Goal: Task Accomplishment & Management: Manage account settings

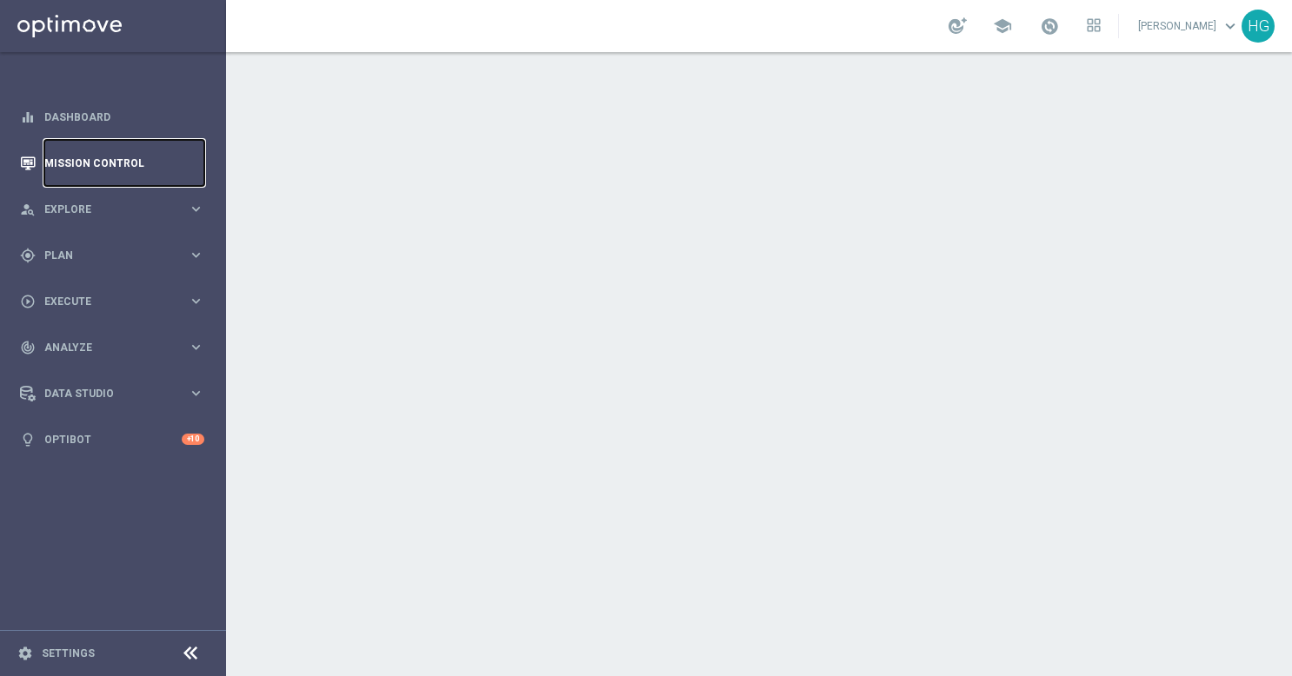
click at [85, 170] on link "Mission Control" at bounding box center [124, 163] width 160 height 46
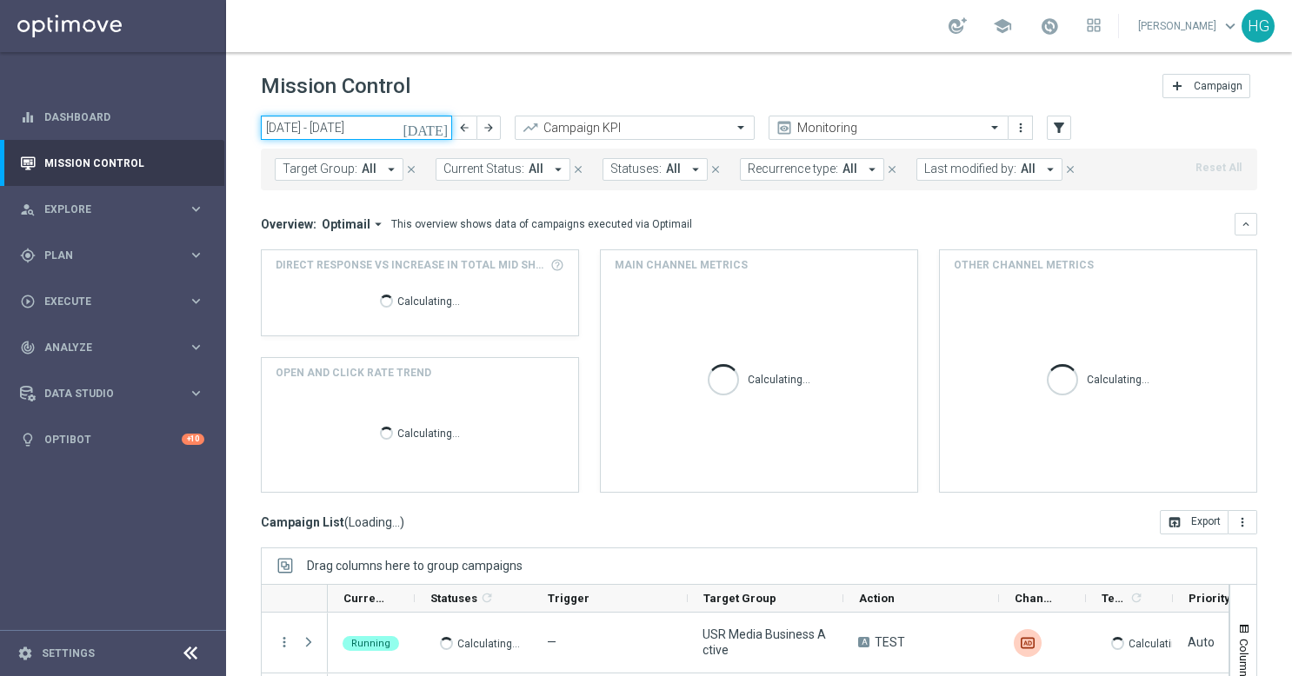
click at [429, 123] on input "[DATE] - [DATE]" at bounding box center [356, 128] width 191 height 24
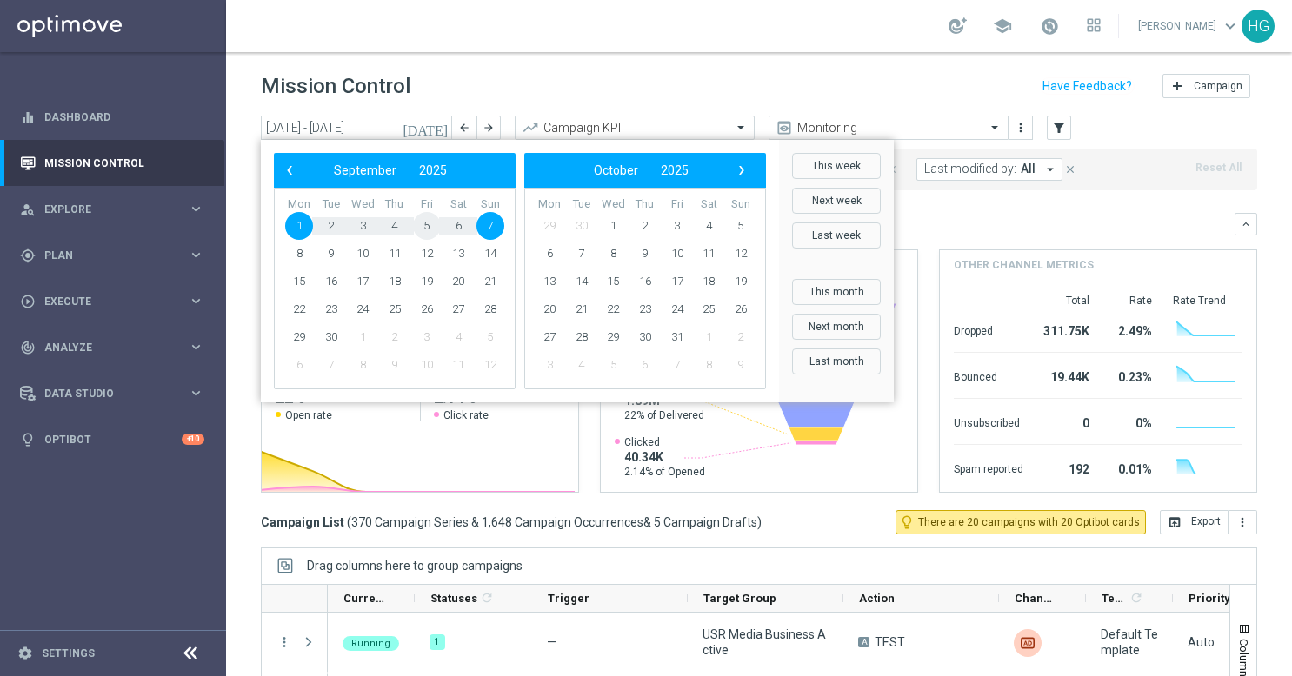
click at [433, 223] on span "5" at bounding box center [427, 226] width 28 height 28
click at [430, 223] on span "5" at bounding box center [427, 226] width 28 height 28
type input "[DATE] - [DATE]"
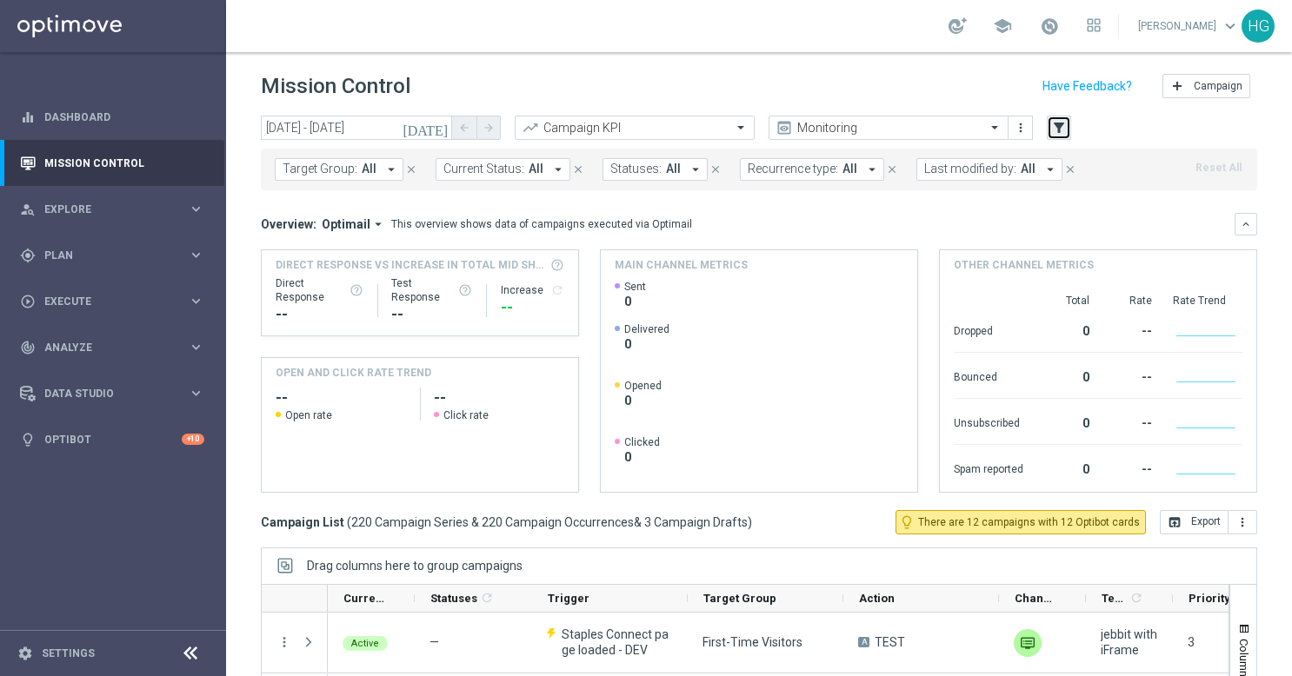
click at [1059, 127] on icon "filter_alt" at bounding box center [1059, 128] width 16 height 16
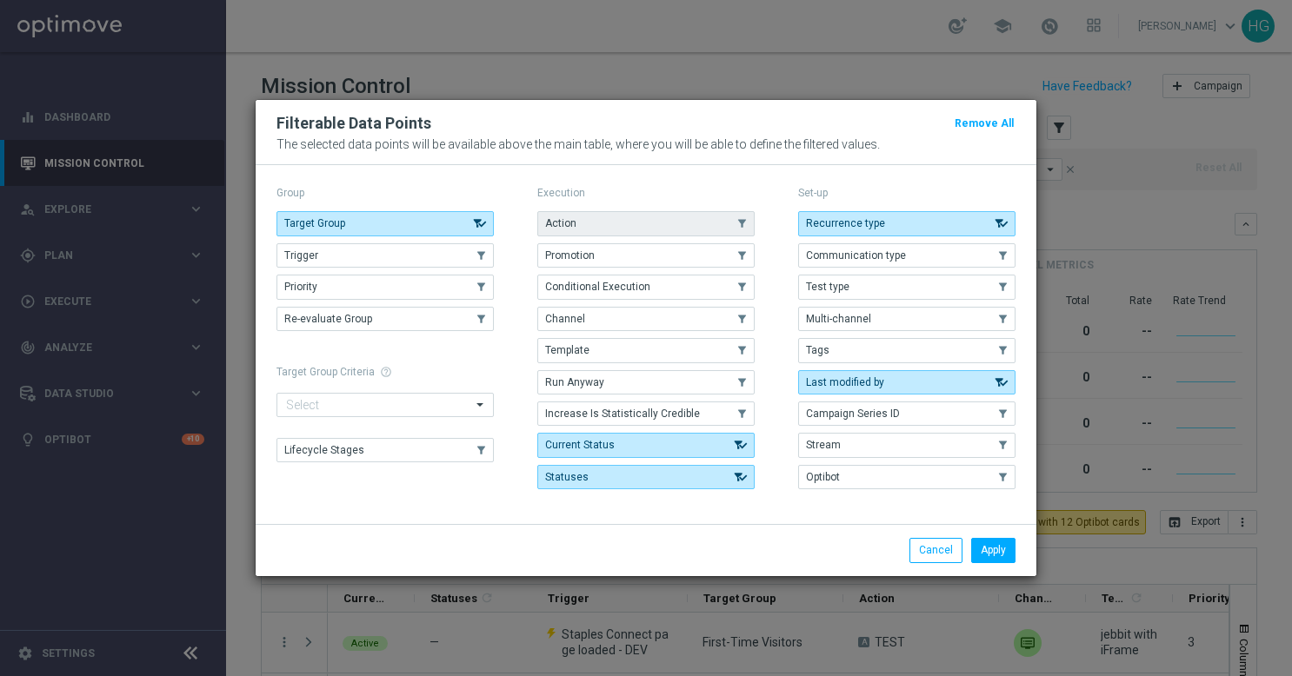
click at [629, 216] on button "Action" at bounding box center [645, 223] width 217 height 24
click at [998, 553] on button "Apply" at bounding box center [993, 550] width 44 height 24
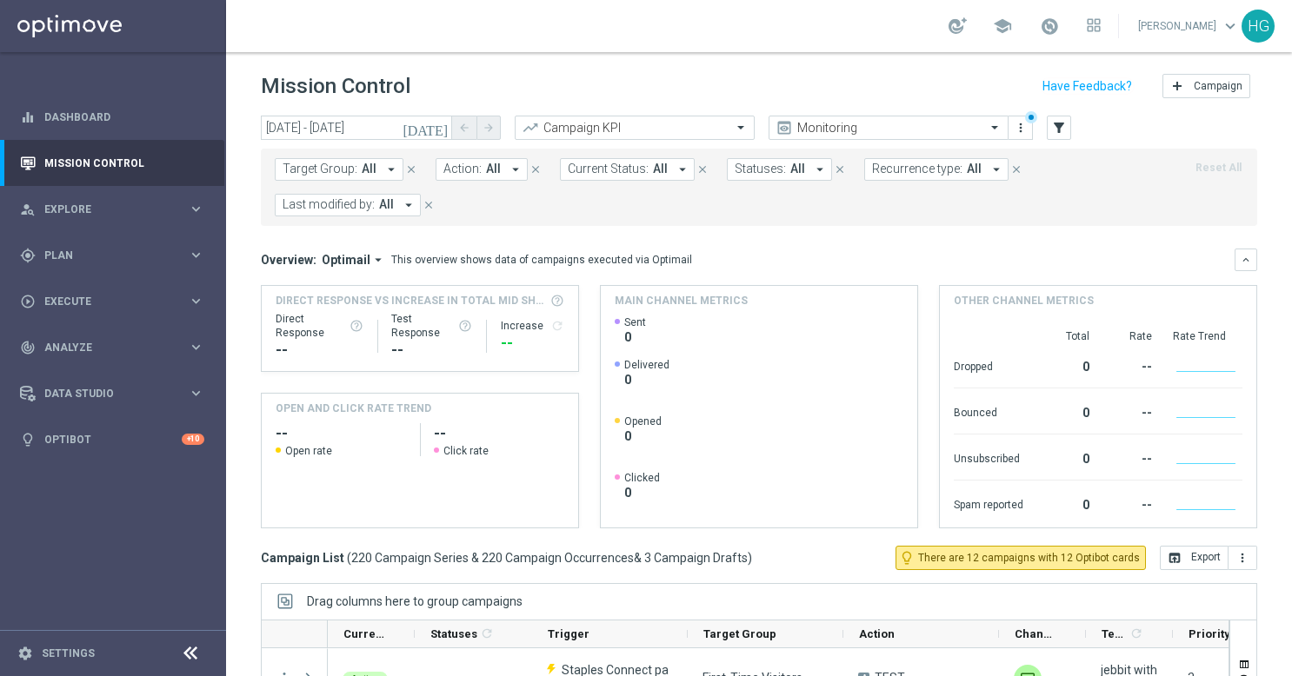
click at [486, 167] on span "All" at bounding box center [493, 169] width 15 height 15
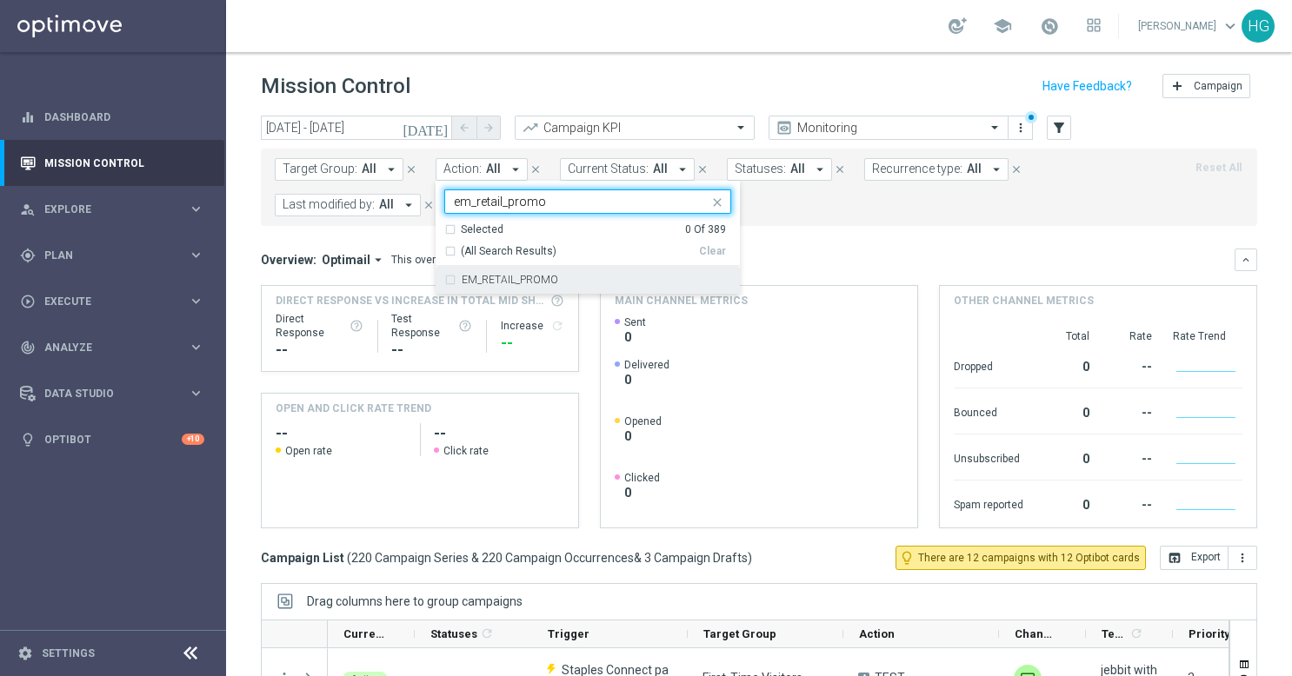
click at [487, 281] on label "EM_RETAIL_PROMO" at bounding box center [510, 280] width 97 height 10
type input "em_retail_promo"
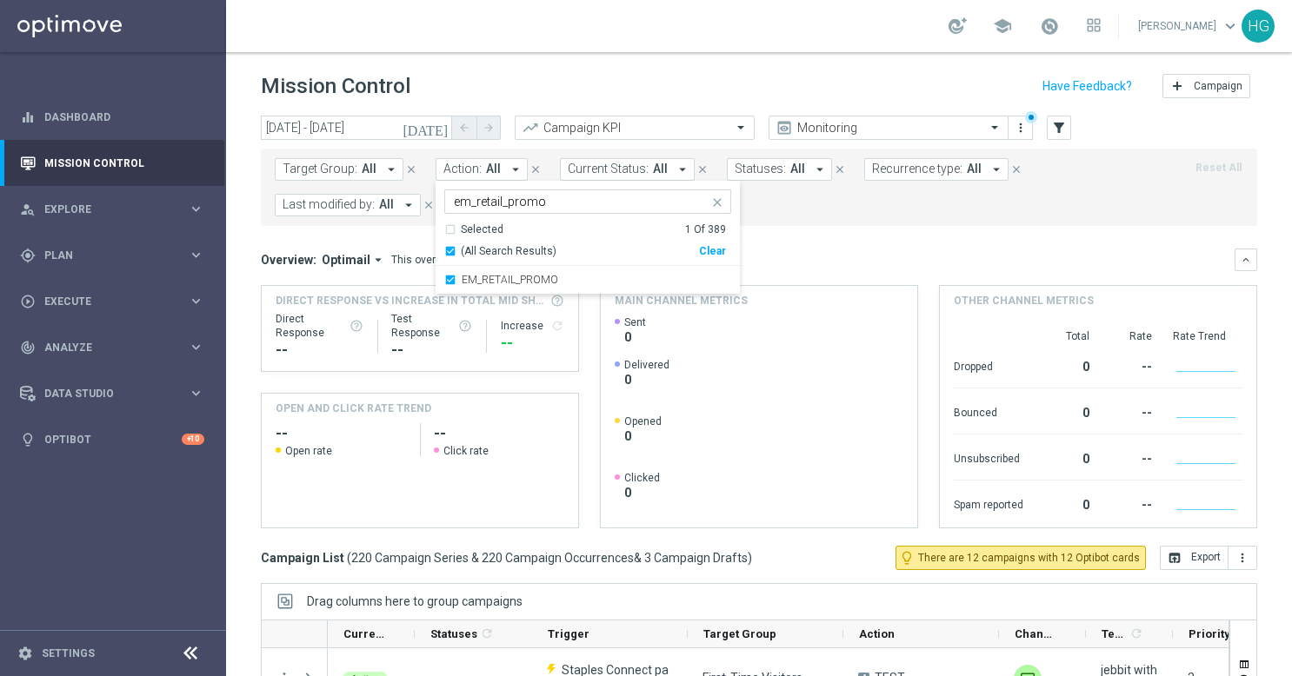
click at [570, 80] on div "Mission Control add Campaign" at bounding box center [759, 87] width 996 height 34
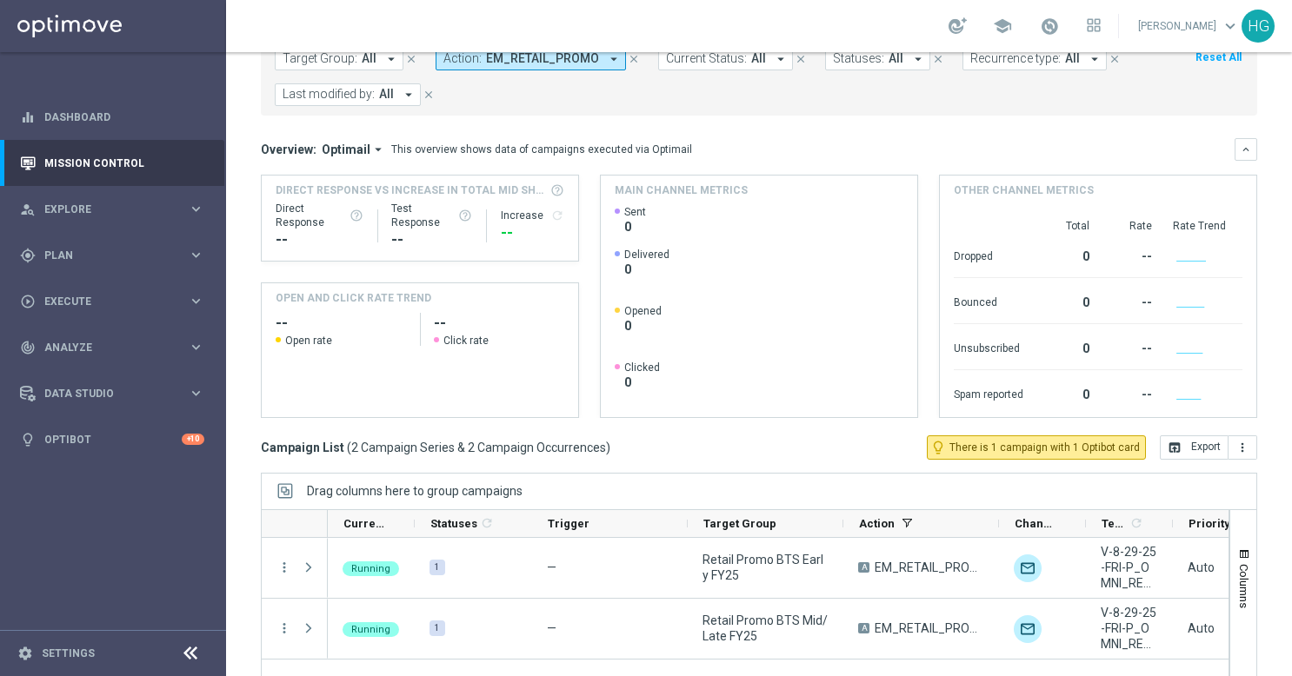
scroll to position [174, 0]
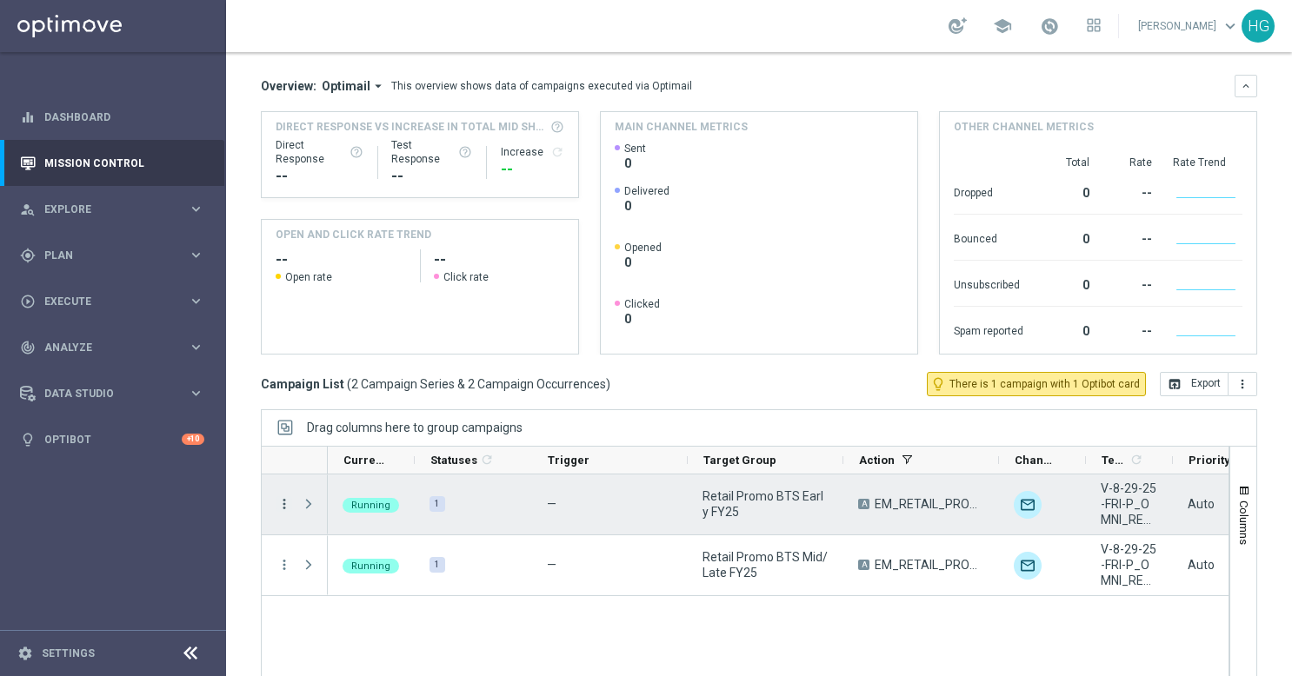
click at [286, 502] on icon "more_vert" at bounding box center [284, 504] width 16 height 16
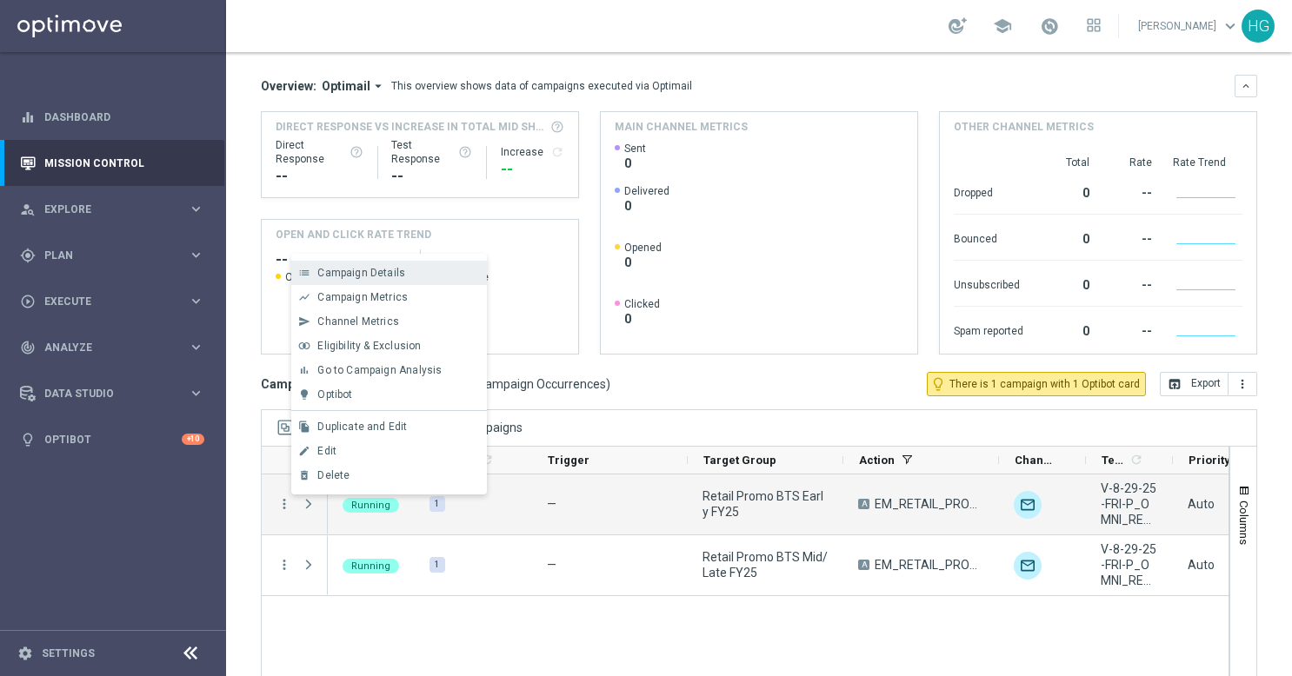
click at [371, 274] on span "Campaign Details" at bounding box center [361, 273] width 88 height 12
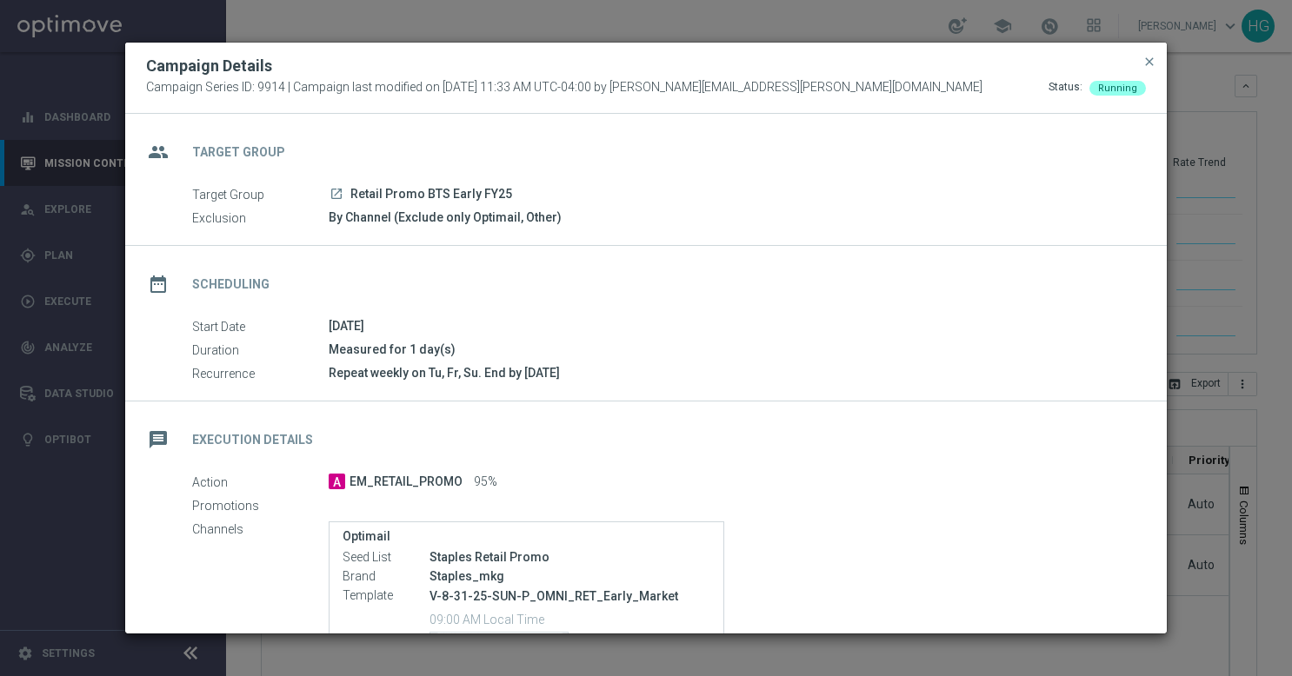
scroll to position [252, 0]
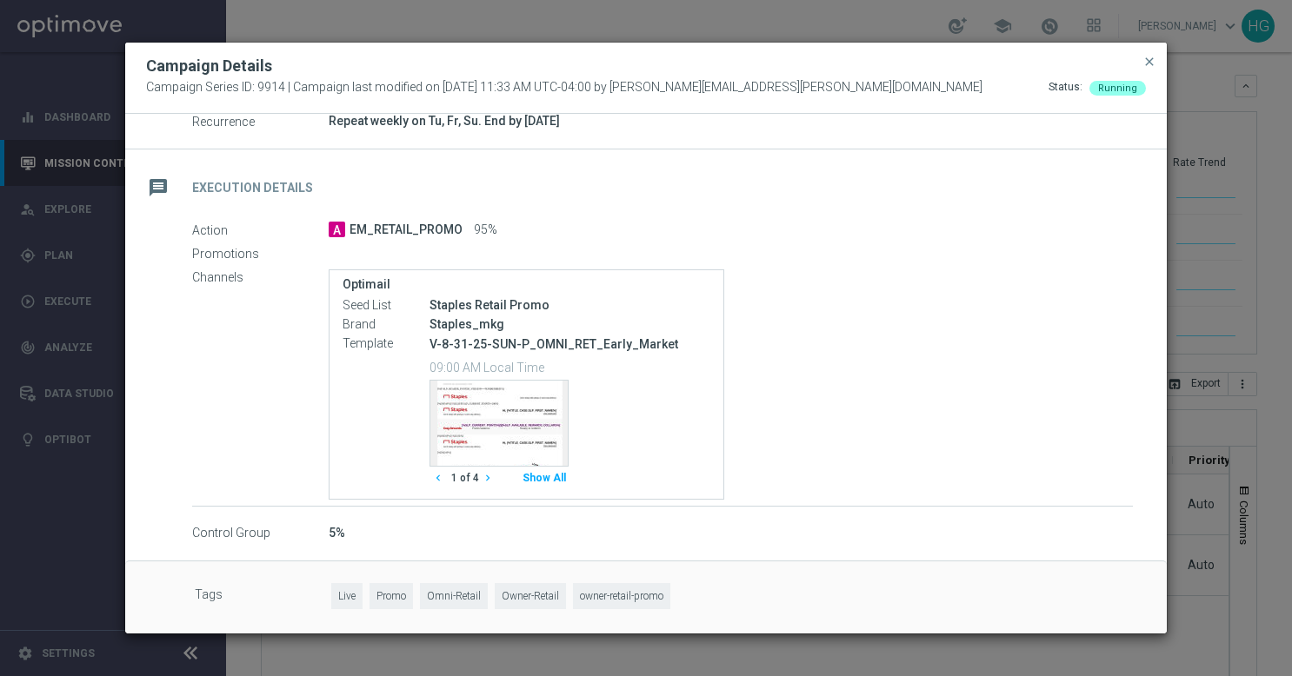
click at [559, 481] on button "Show All" at bounding box center [544, 478] width 49 height 23
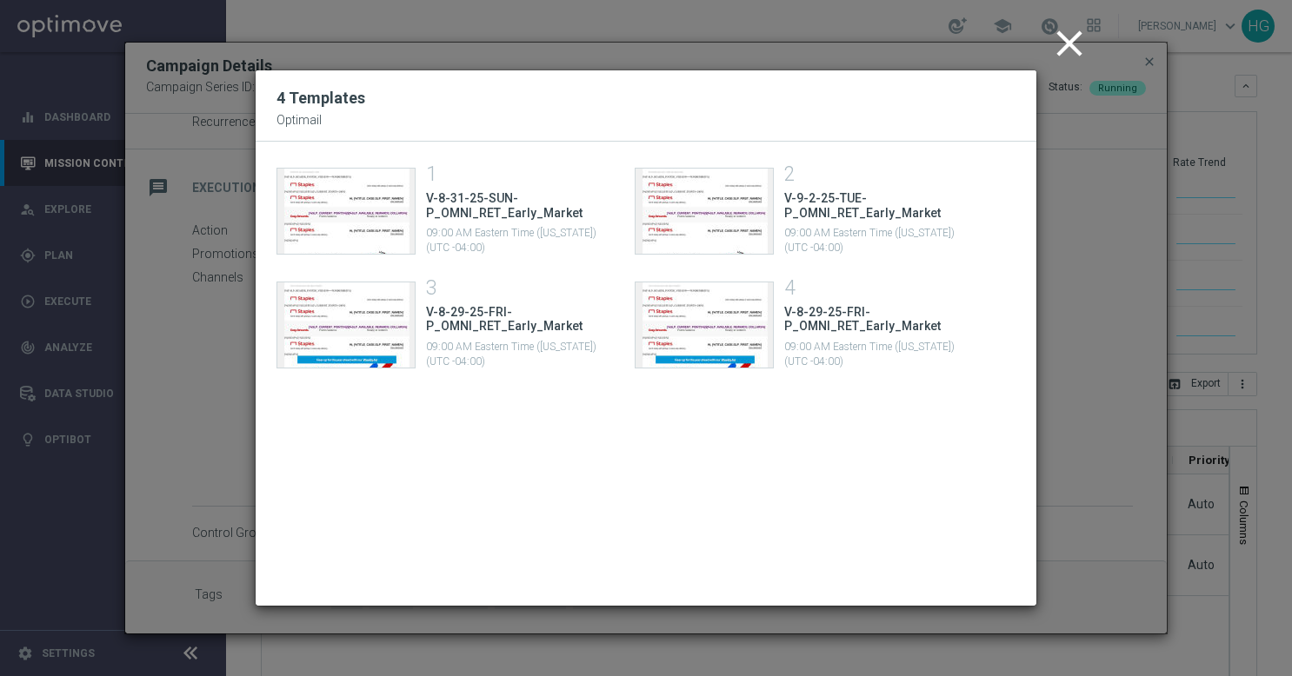
click at [1063, 47] on icon "close" at bounding box center [1069, 43] width 43 height 43
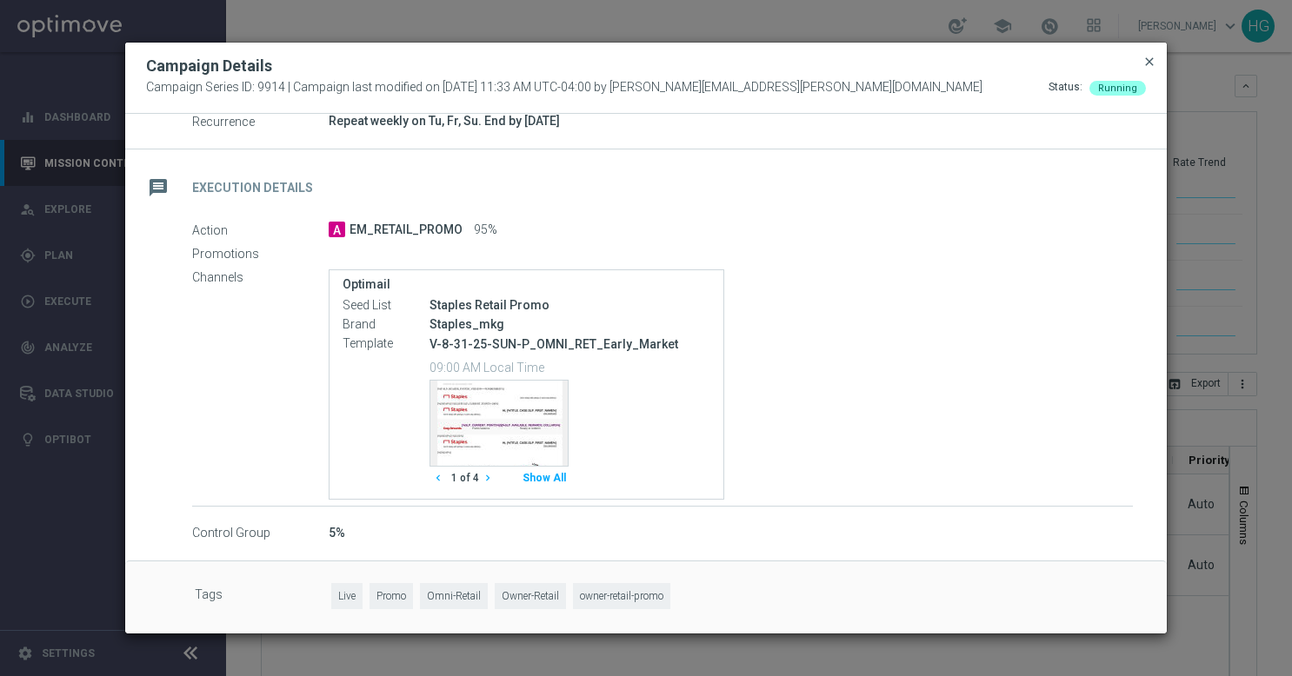
click at [1151, 57] on span "close" at bounding box center [1149, 62] width 14 height 14
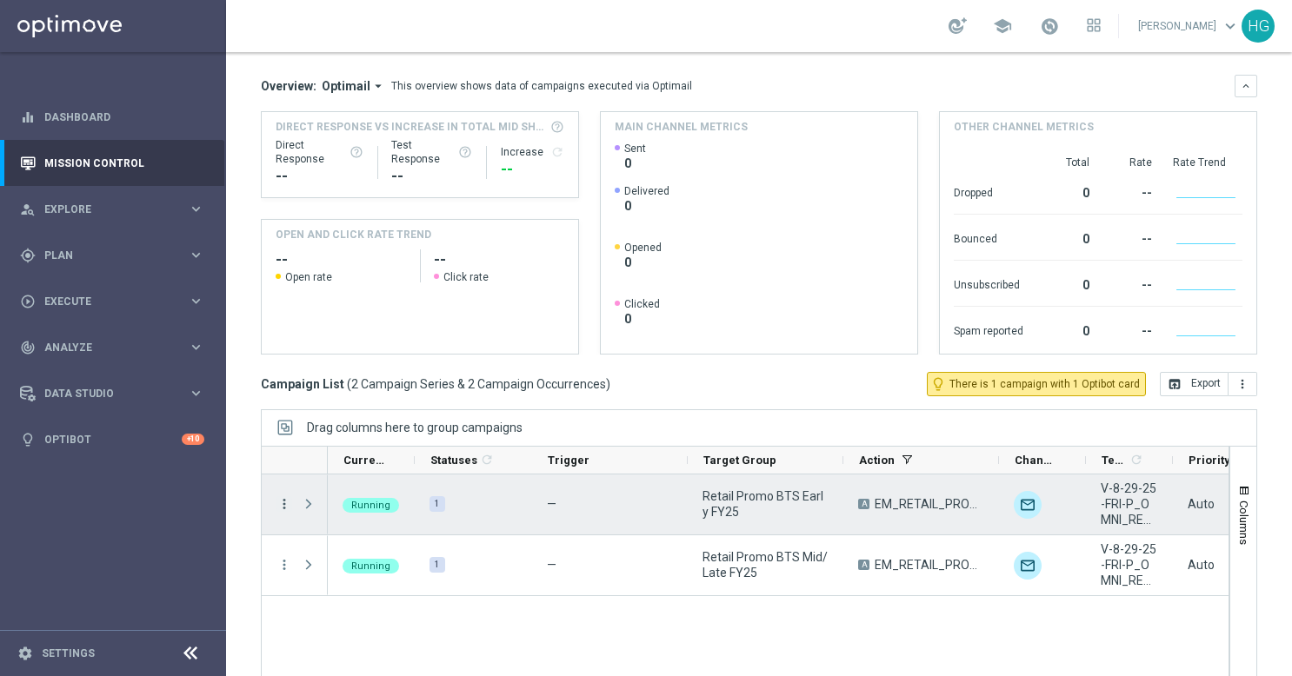
click at [285, 503] on icon "more_vert" at bounding box center [284, 504] width 16 height 16
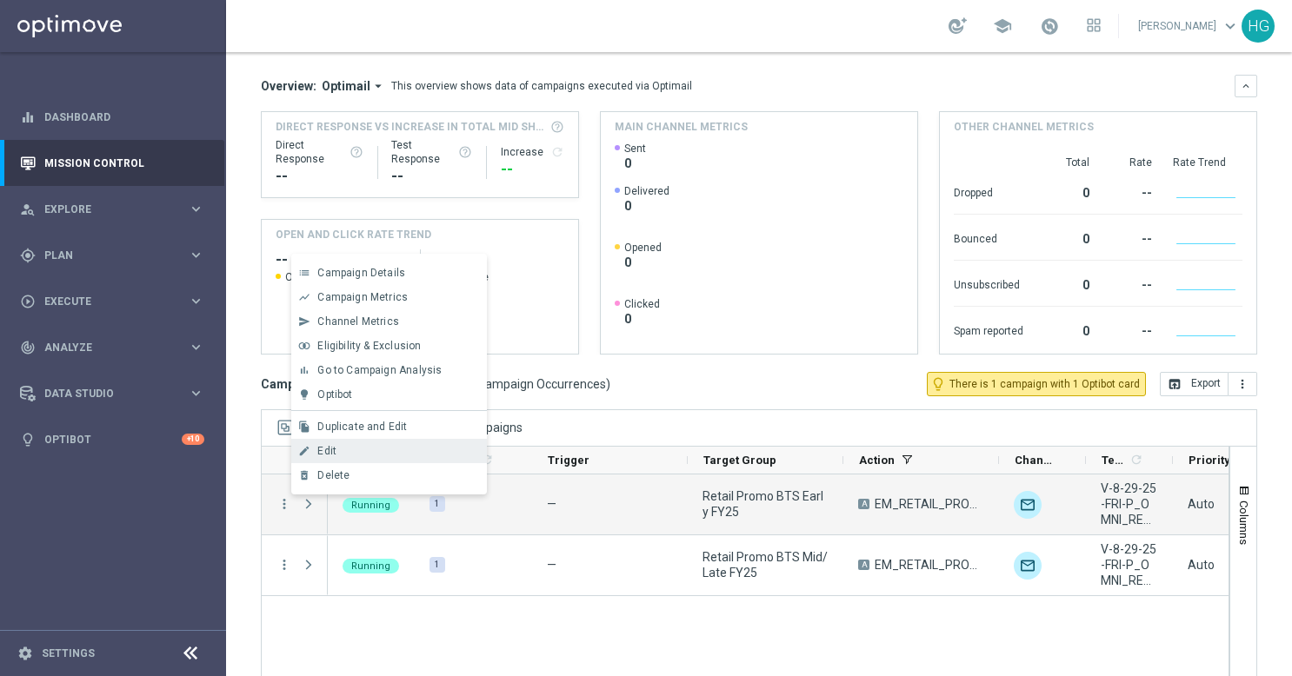
click at [330, 455] on span "Edit" at bounding box center [326, 451] width 19 height 12
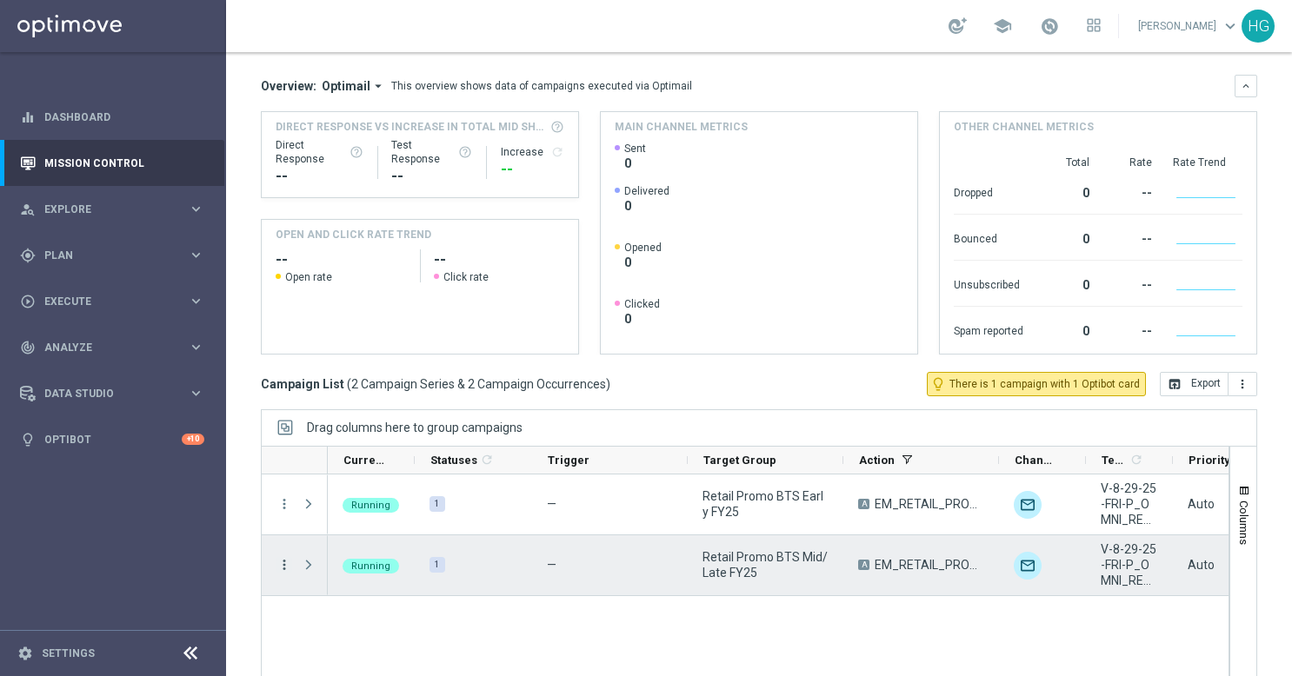
click at [285, 567] on icon "more_vert" at bounding box center [284, 565] width 16 height 16
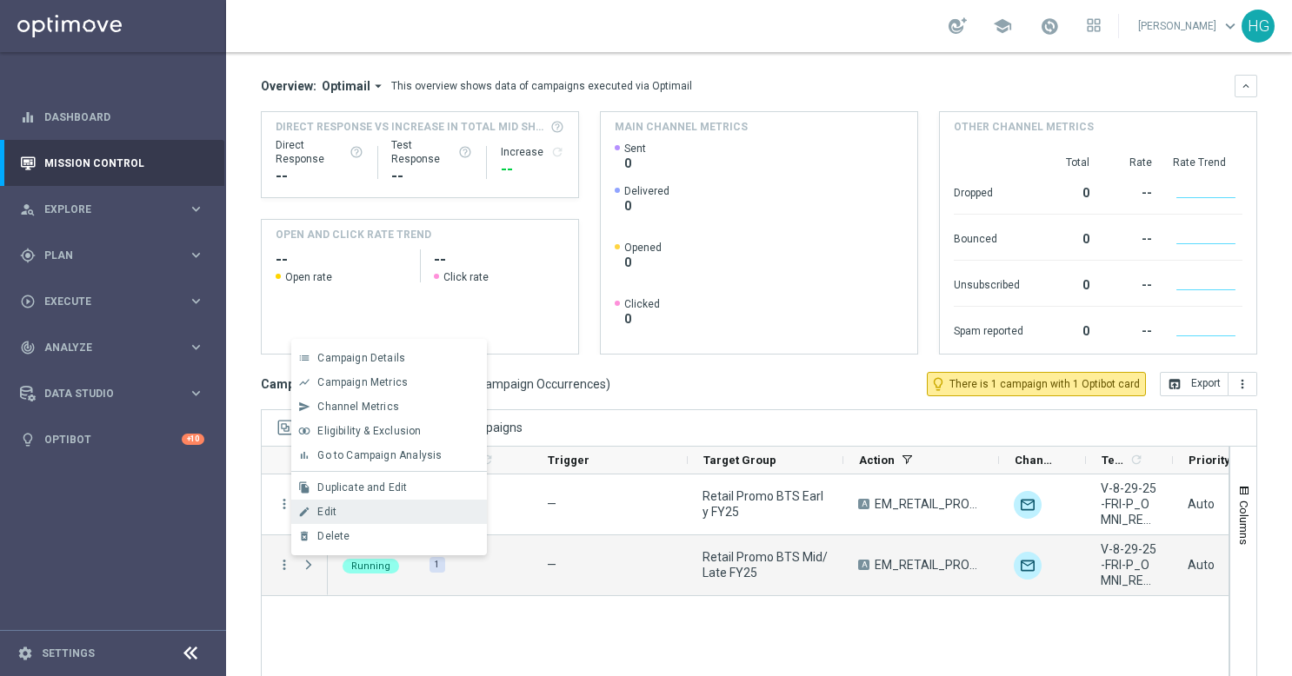
click at [329, 506] on span "Edit" at bounding box center [326, 512] width 19 height 12
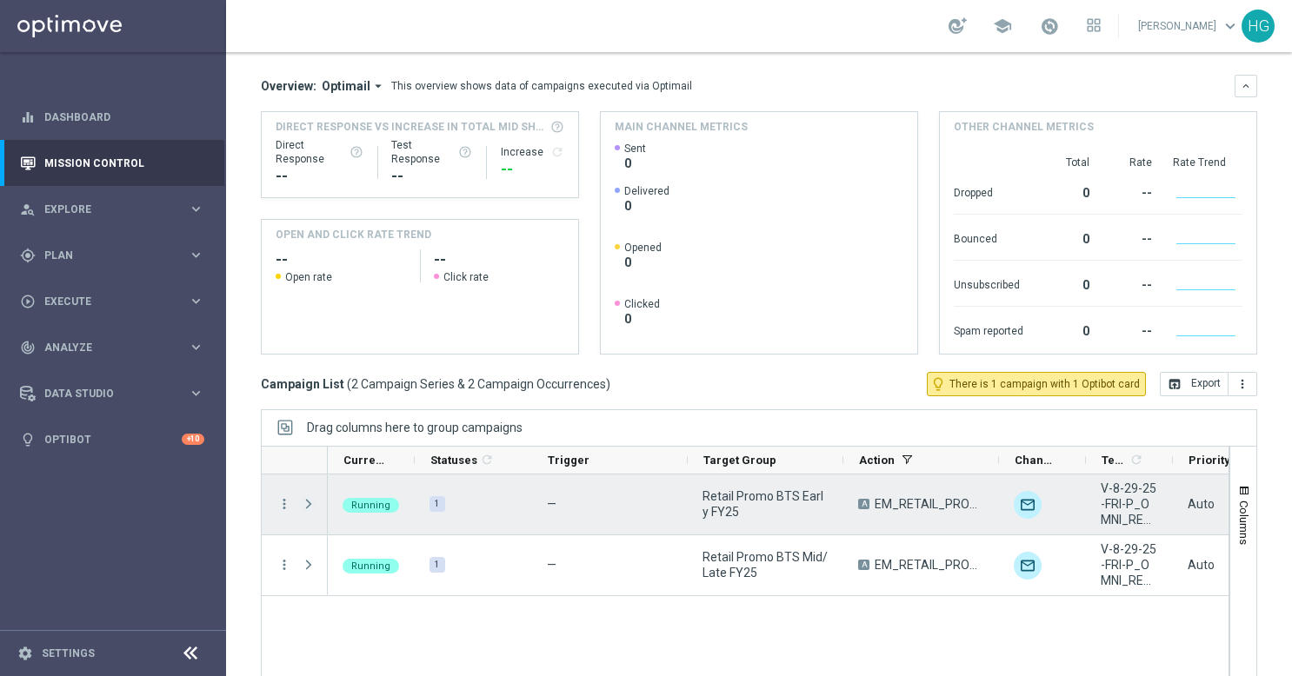
click at [311, 506] on span "Press SPACE to select this row." at bounding box center [309, 504] width 16 height 14
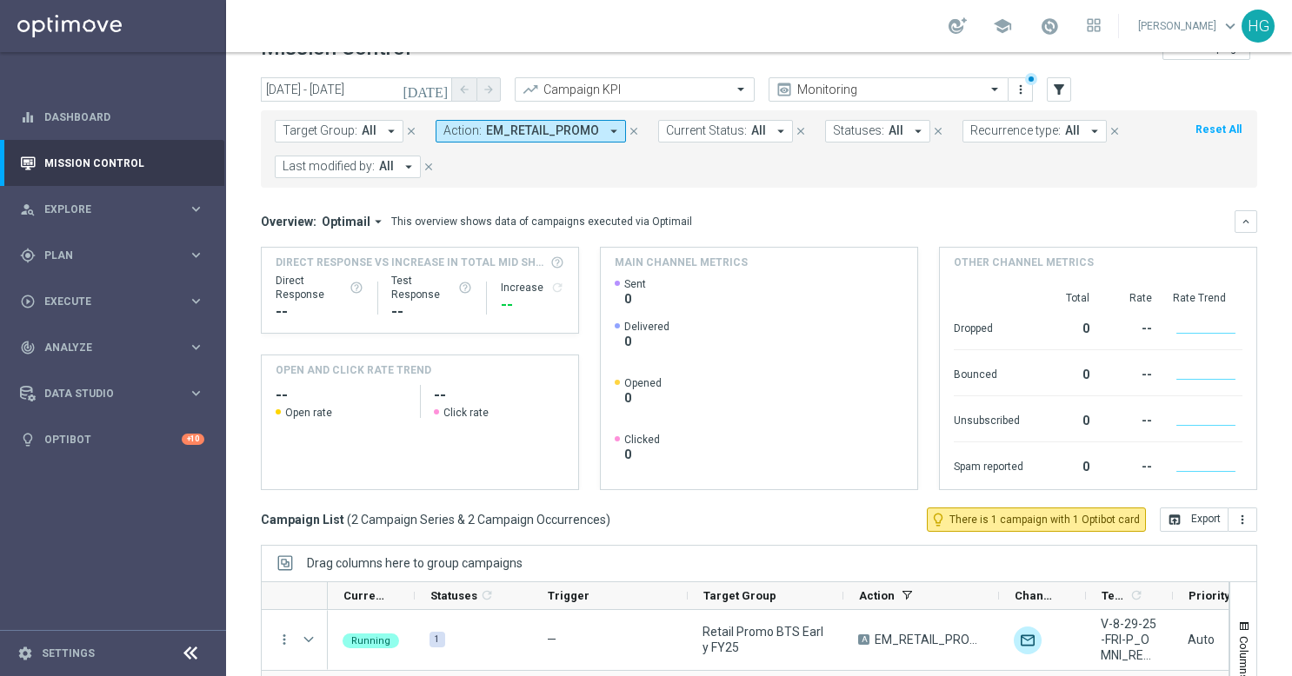
scroll to position [0, 0]
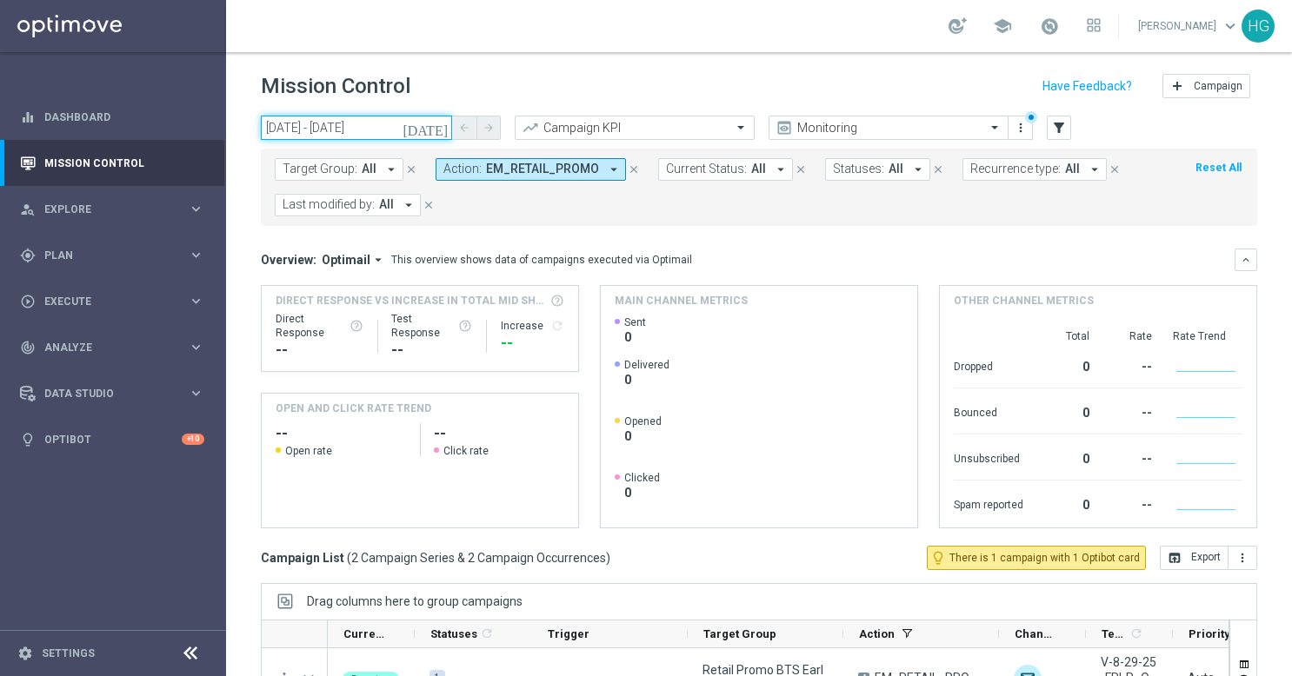
click at [376, 116] on input "[DATE] - [DATE]" at bounding box center [356, 128] width 191 height 24
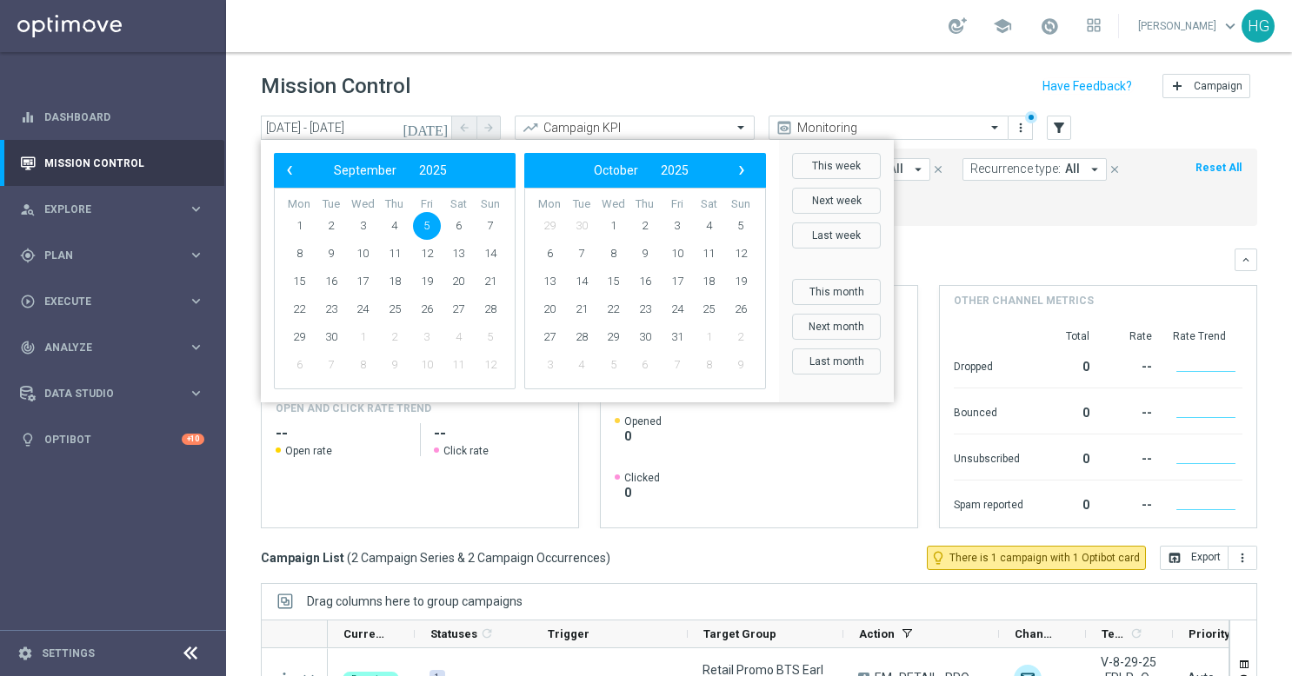
click at [540, 83] on div "Mission Control add Campaign" at bounding box center [759, 87] width 996 height 34
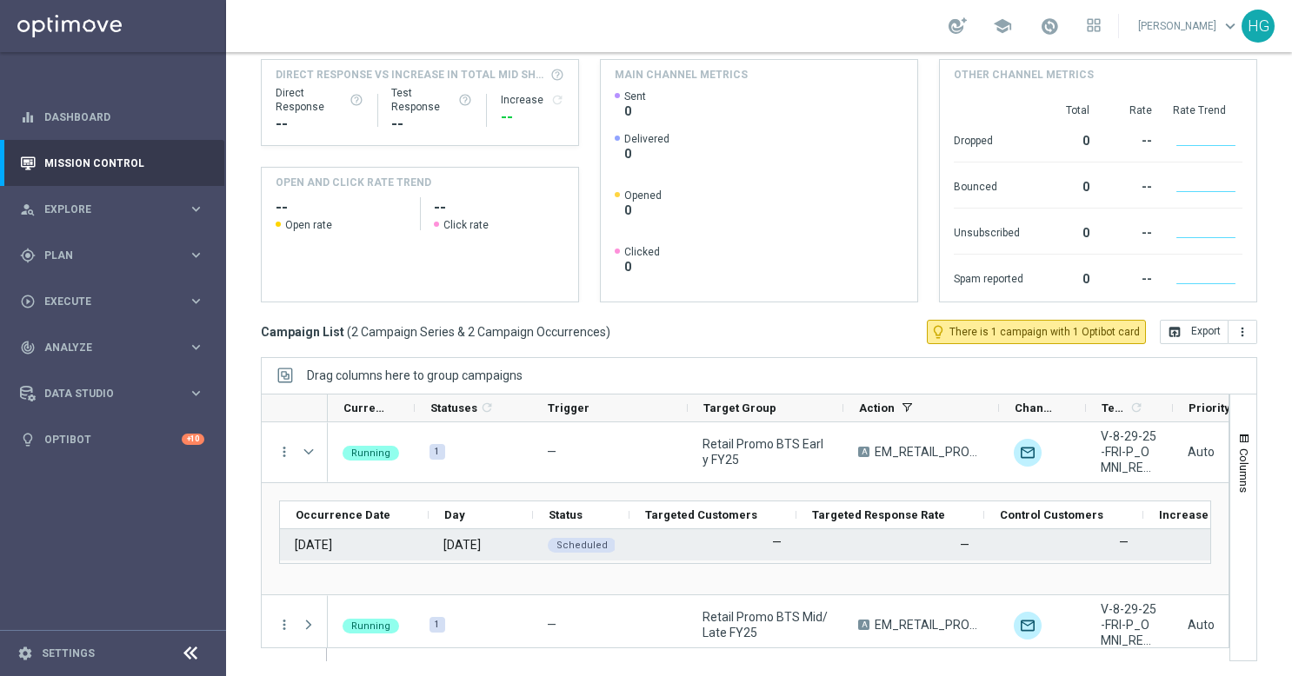
scroll to position [8, 0]
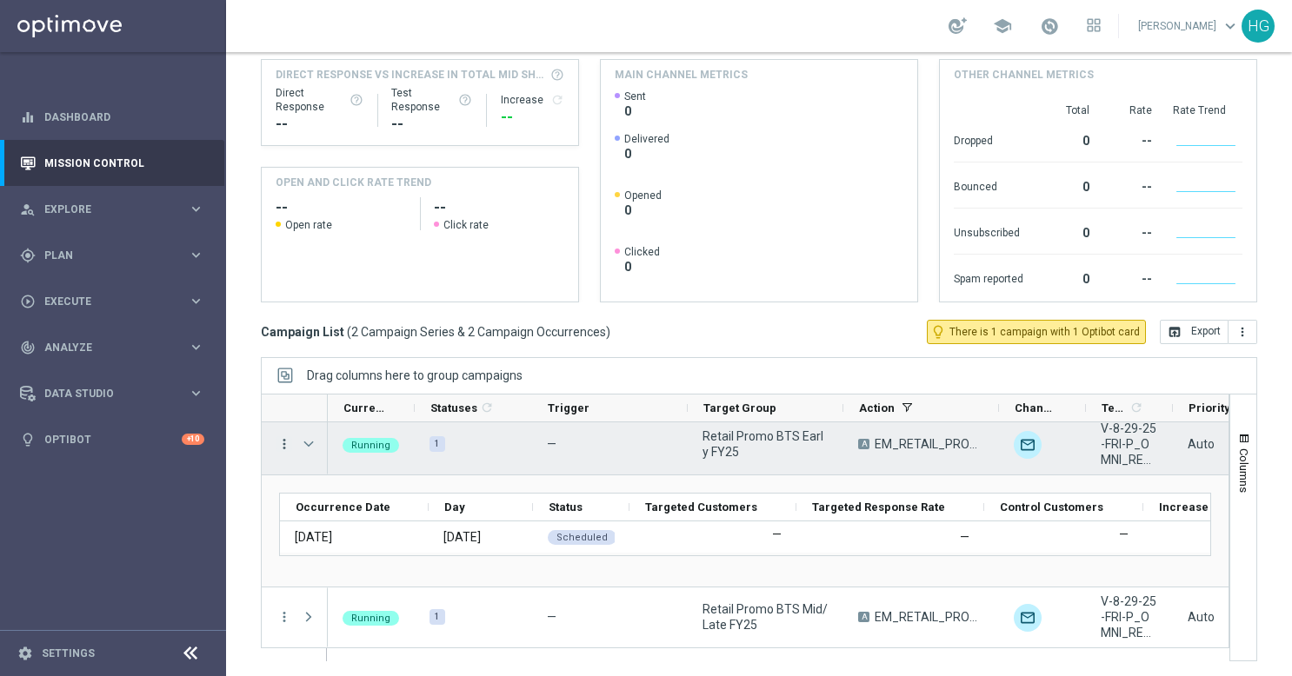
click at [278, 439] on icon "more_vert" at bounding box center [284, 444] width 16 height 16
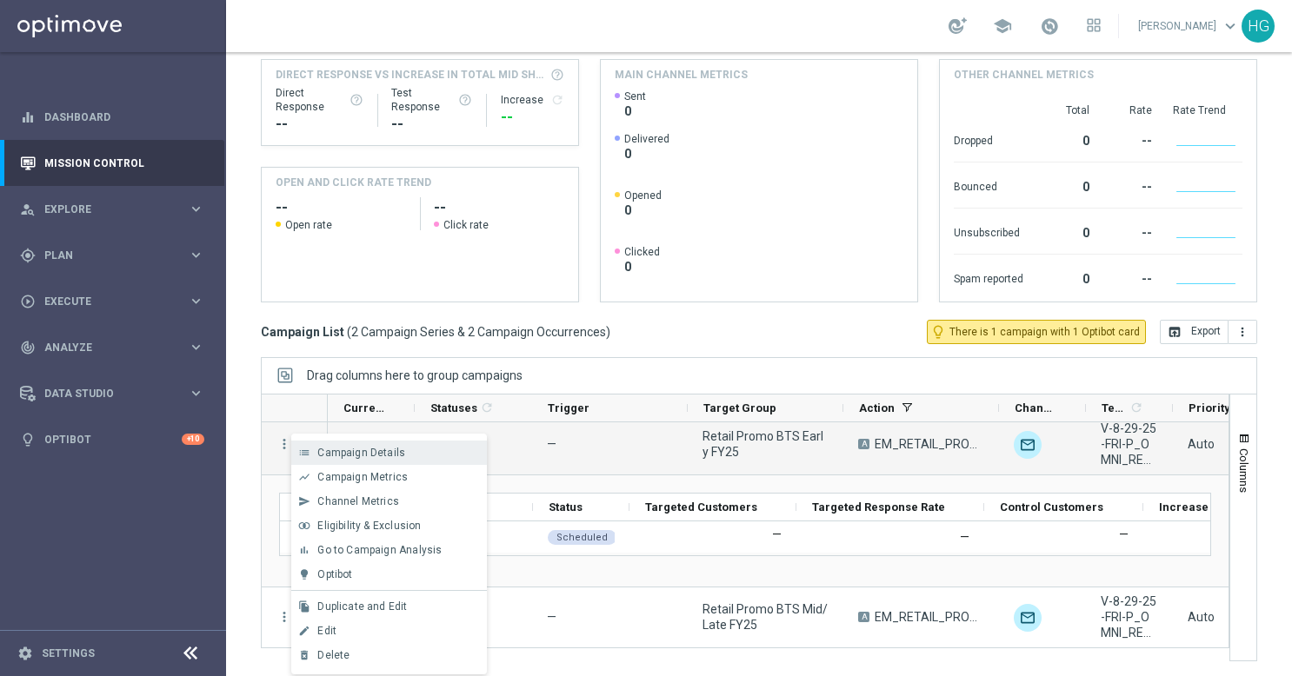
click at [348, 443] on div "list Campaign Details" at bounding box center [389, 453] width 196 height 24
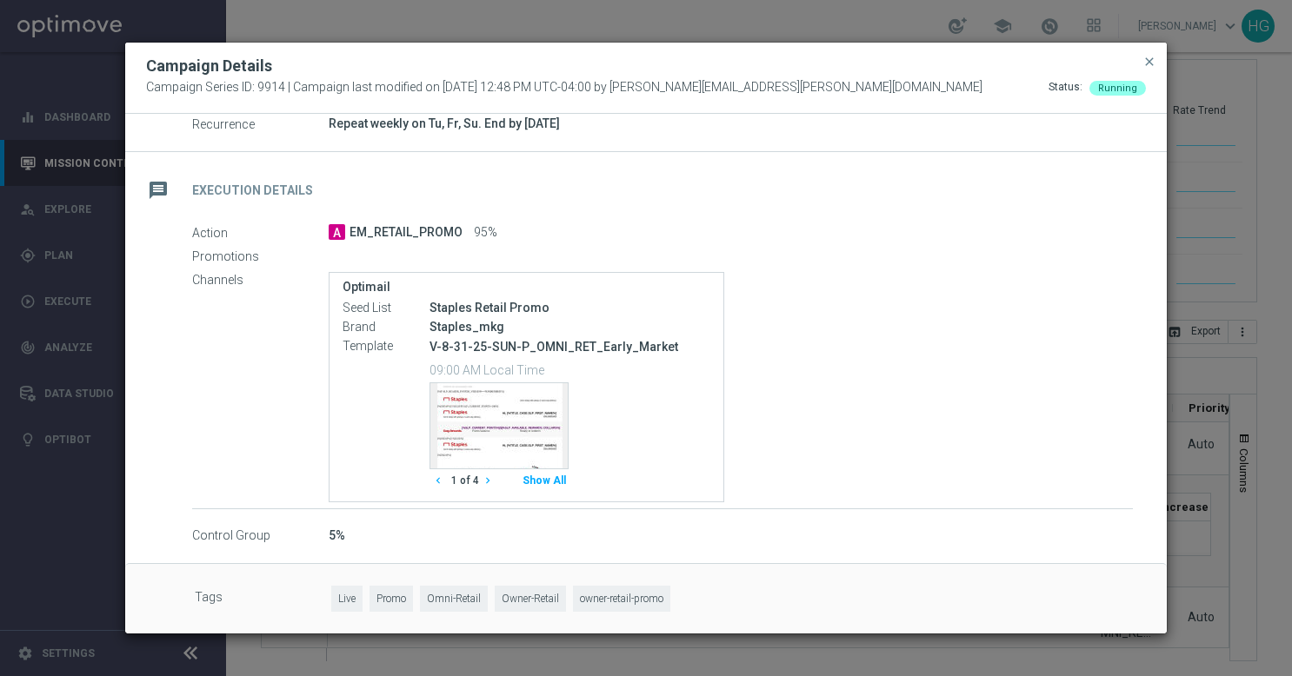
scroll to position [252, 0]
click at [556, 478] on button "Show All" at bounding box center [544, 478] width 49 height 23
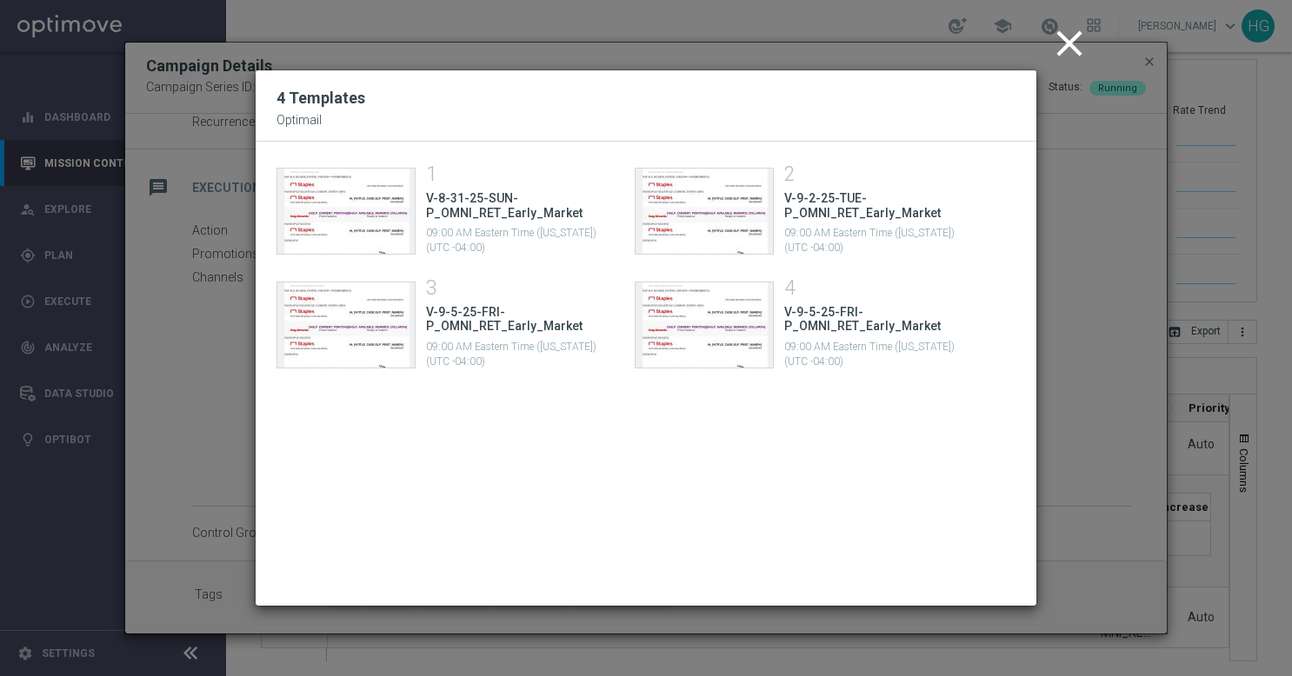
click at [1064, 43] on icon "close" at bounding box center [1069, 43] width 43 height 43
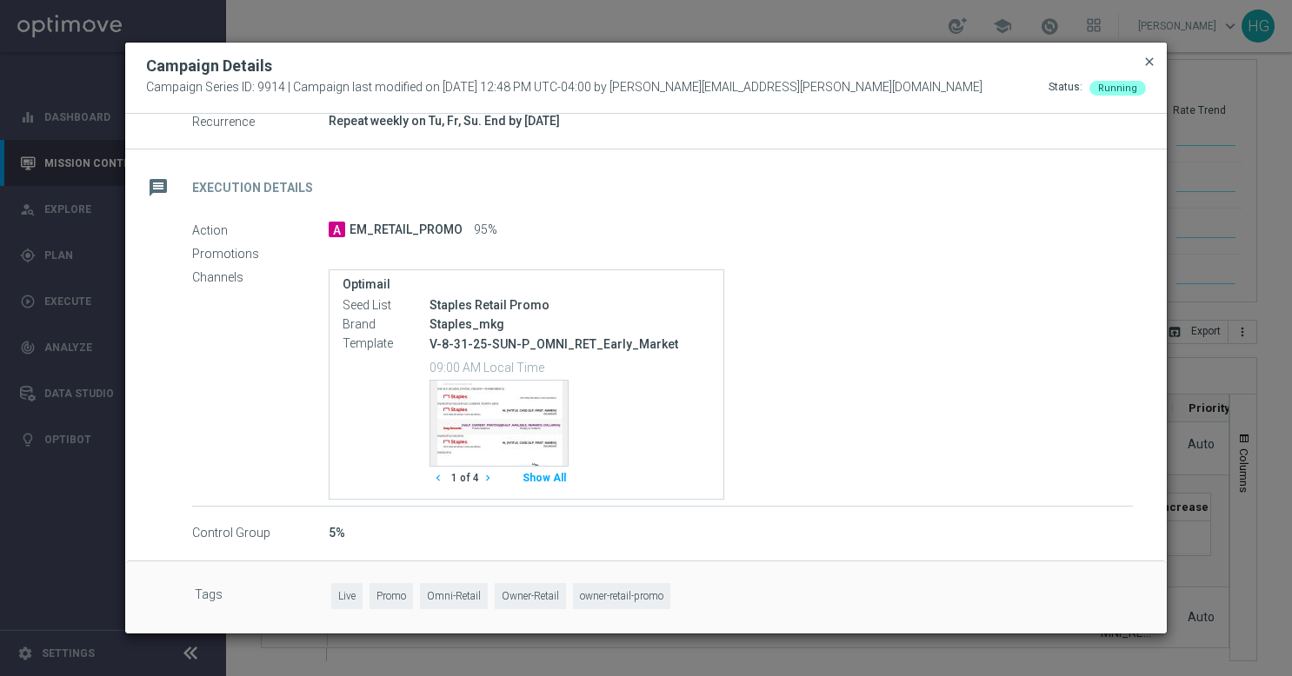
click at [1146, 64] on span "close" at bounding box center [1149, 62] width 14 height 14
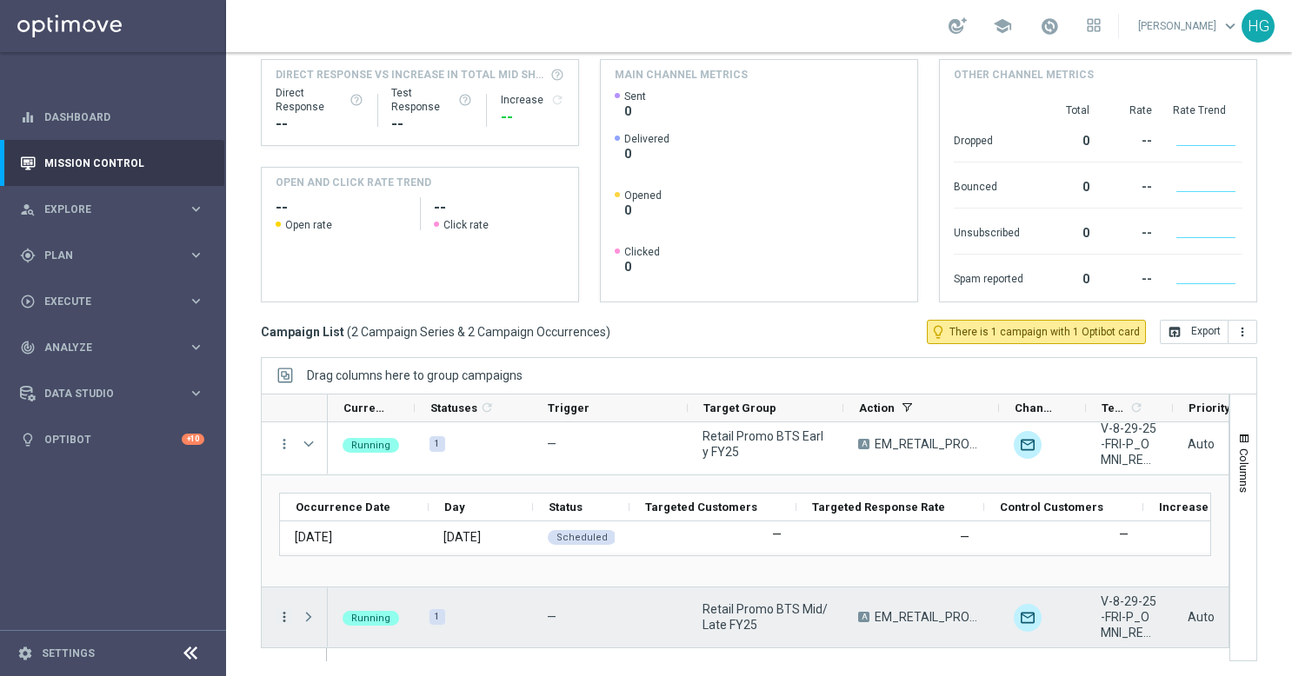
click at [283, 619] on icon "more_vert" at bounding box center [284, 617] width 16 height 16
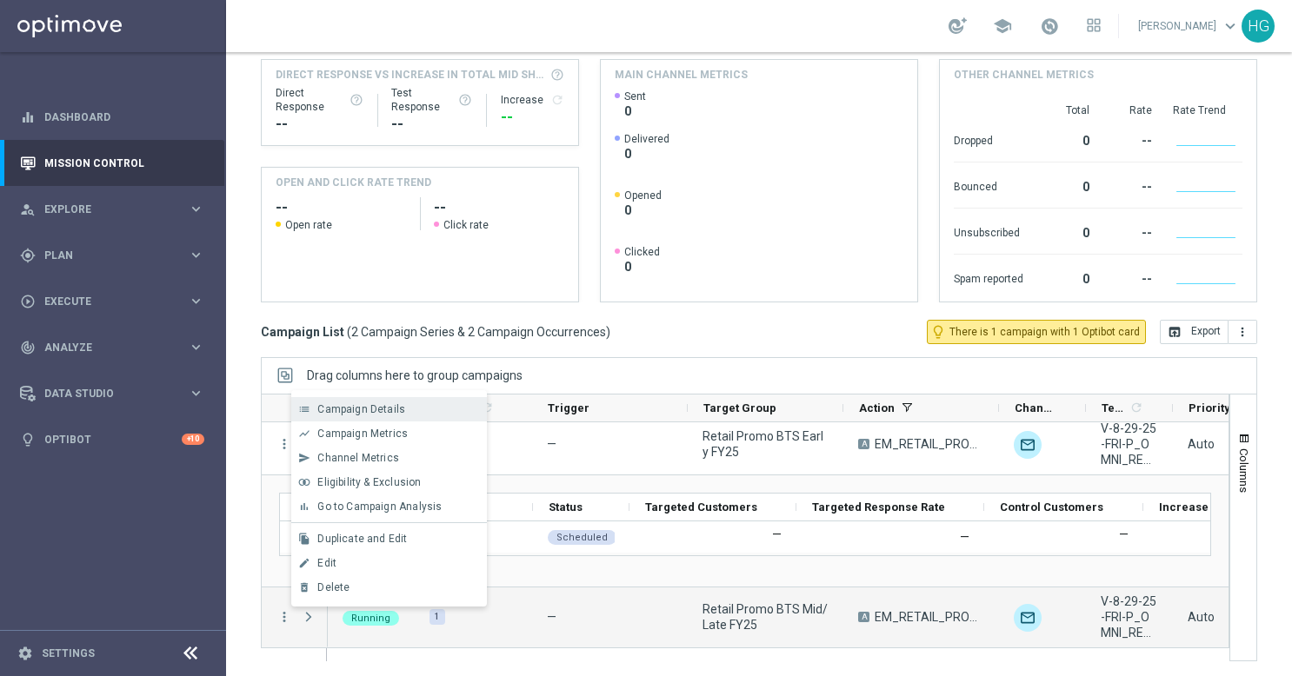
click at [355, 410] on span "Campaign Details" at bounding box center [361, 409] width 88 height 12
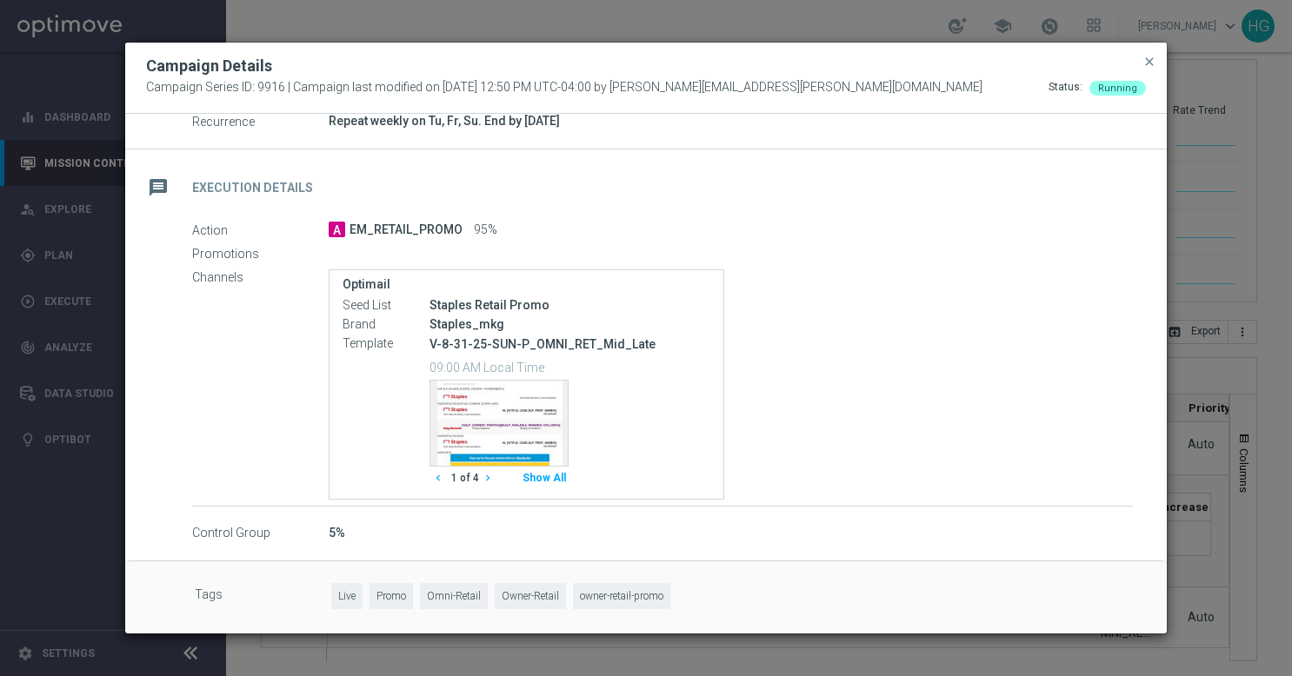
click at [558, 476] on button "Show All" at bounding box center [544, 478] width 49 height 23
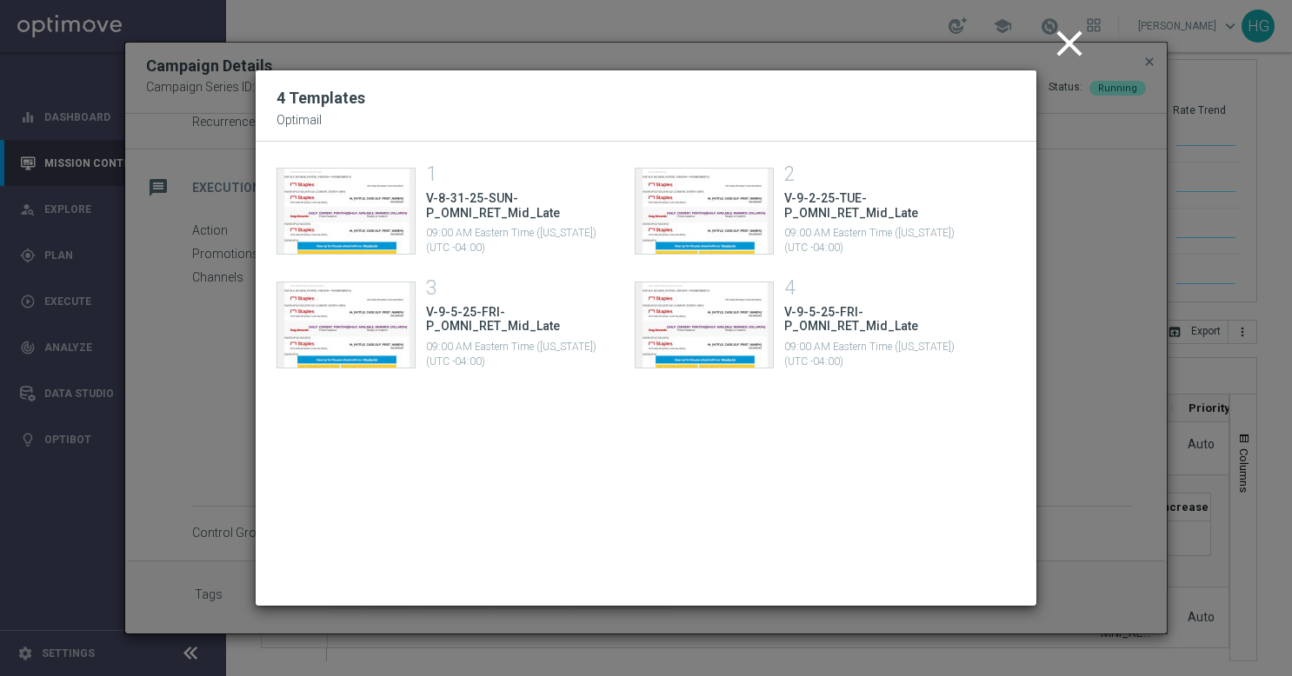
click at [1063, 48] on icon "close" at bounding box center [1069, 43] width 43 height 43
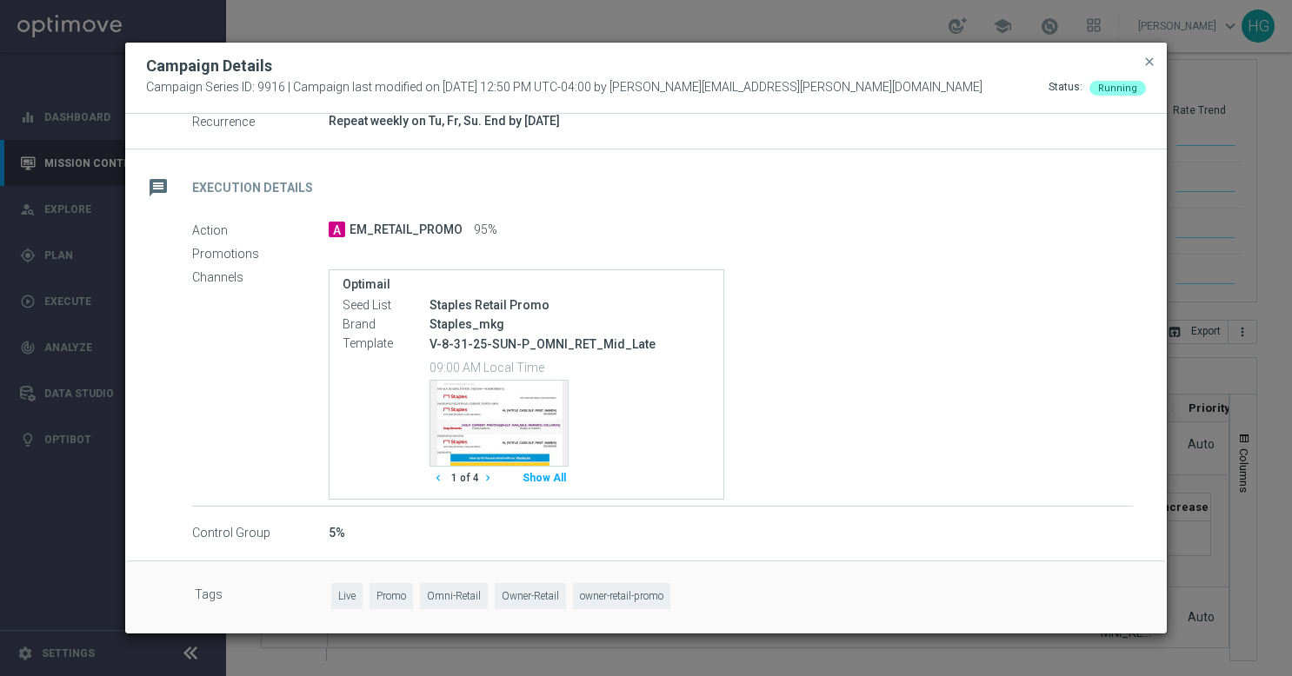
click at [572, 483] on div "Template preview chevron_left 1 of 4 chevron_right Show All" at bounding box center [569, 435] width 281 height 110
click at [556, 480] on button "Show All" at bounding box center [544, 478] width 49 height 23
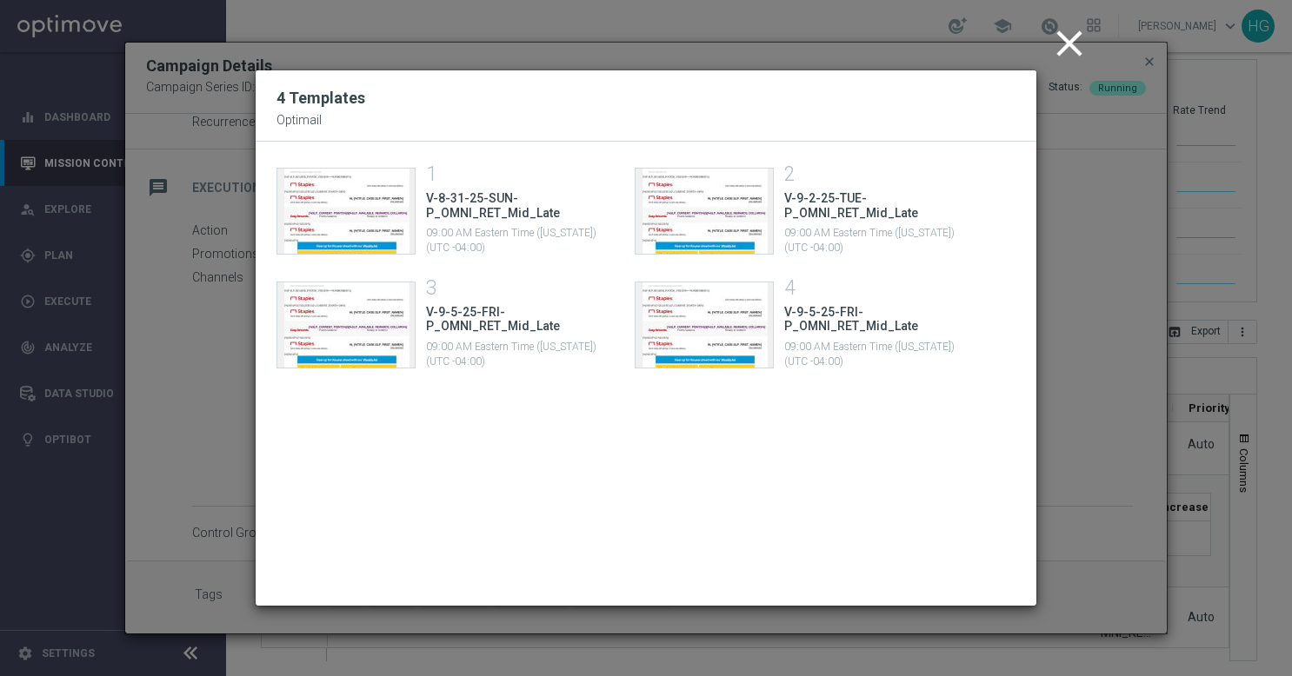
click at [1056, 50] on icon "close" at bounding box center [1069, 43] width 43 height 43
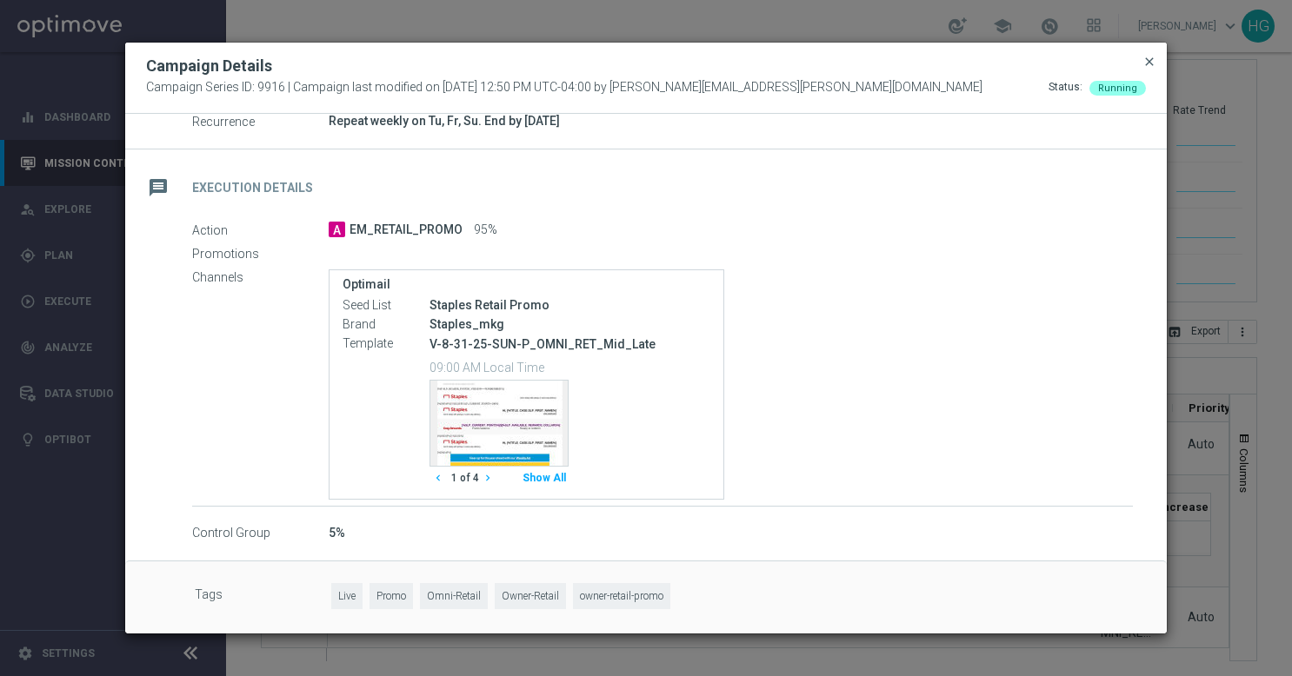
click at [1151, 59] on span "close" at bounding box center [1149, 62] width 14 height 14
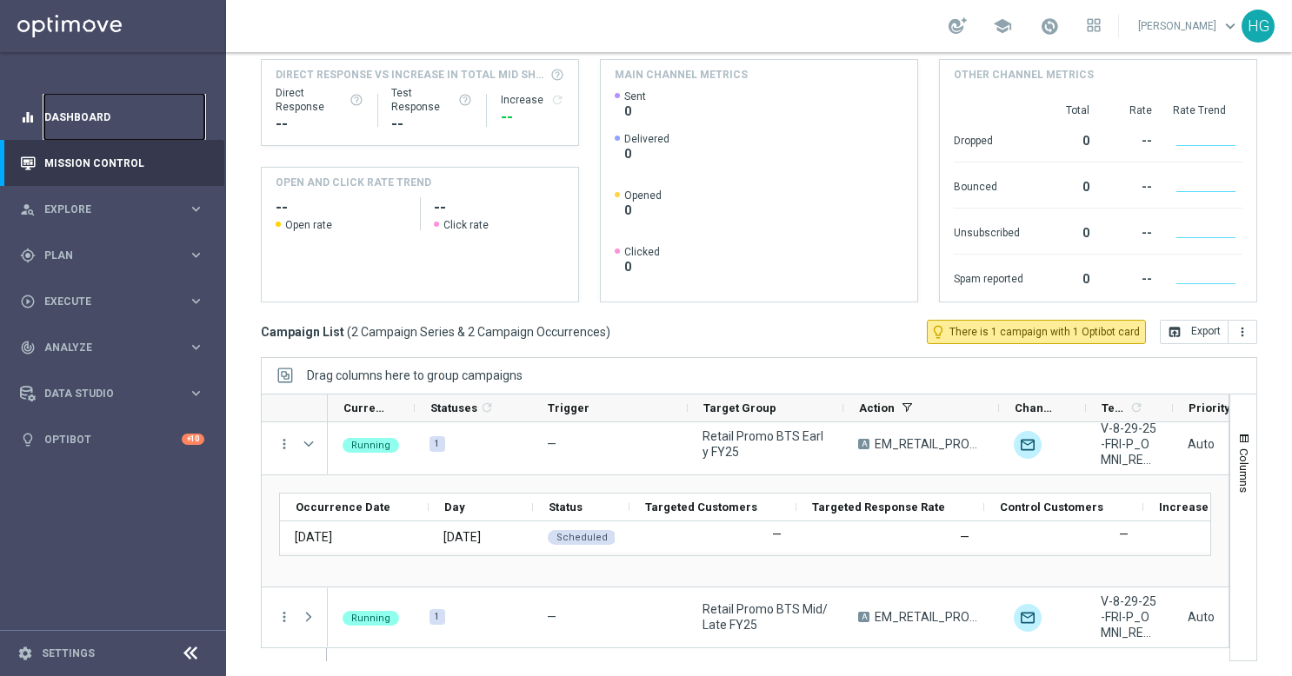
click at [97, 98] on link "Dashboard" at bounding box center [124, 117] width 160 height 46
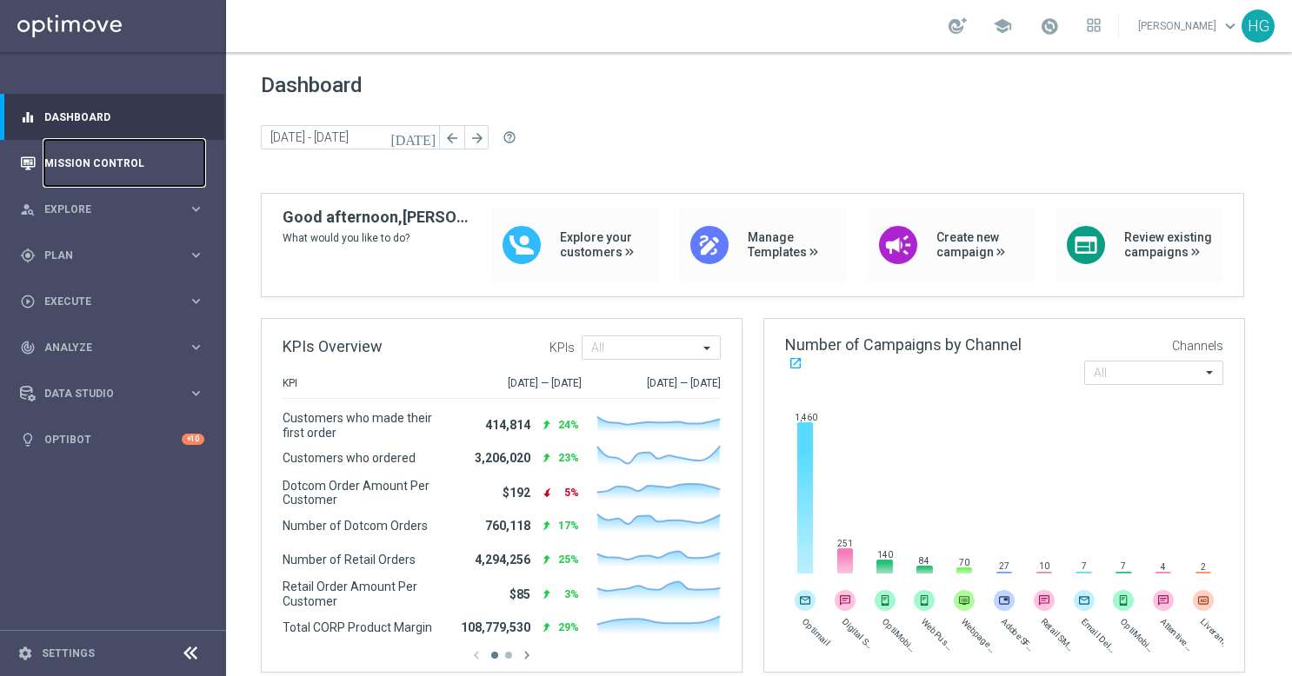
click at [144, 171] on link "Mission Control" at bounding box center [124, 163] width 160 height 46
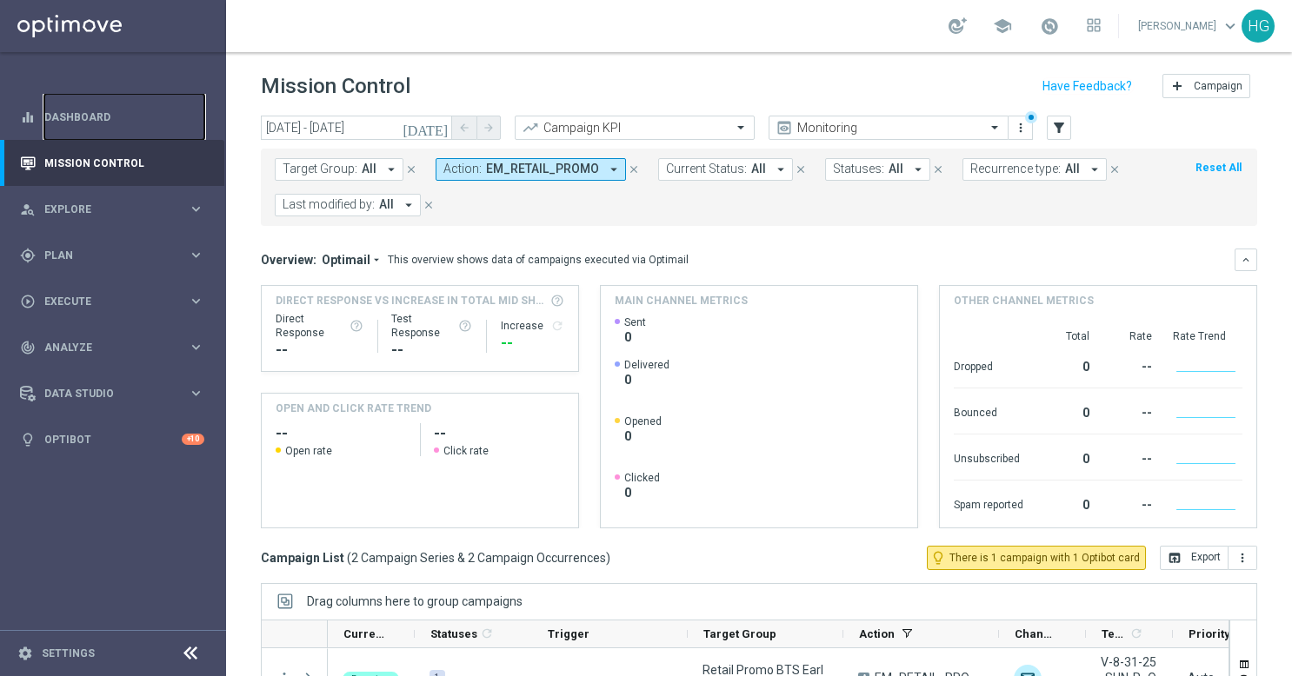
drag, startPoint x: 156, startPoint y: 117, endPoint x: 284, endPoint y: 3, distance: 171.2
click at [156, 117] on link "Dashboard" at bounding box center [124, 117] width 160 height 46
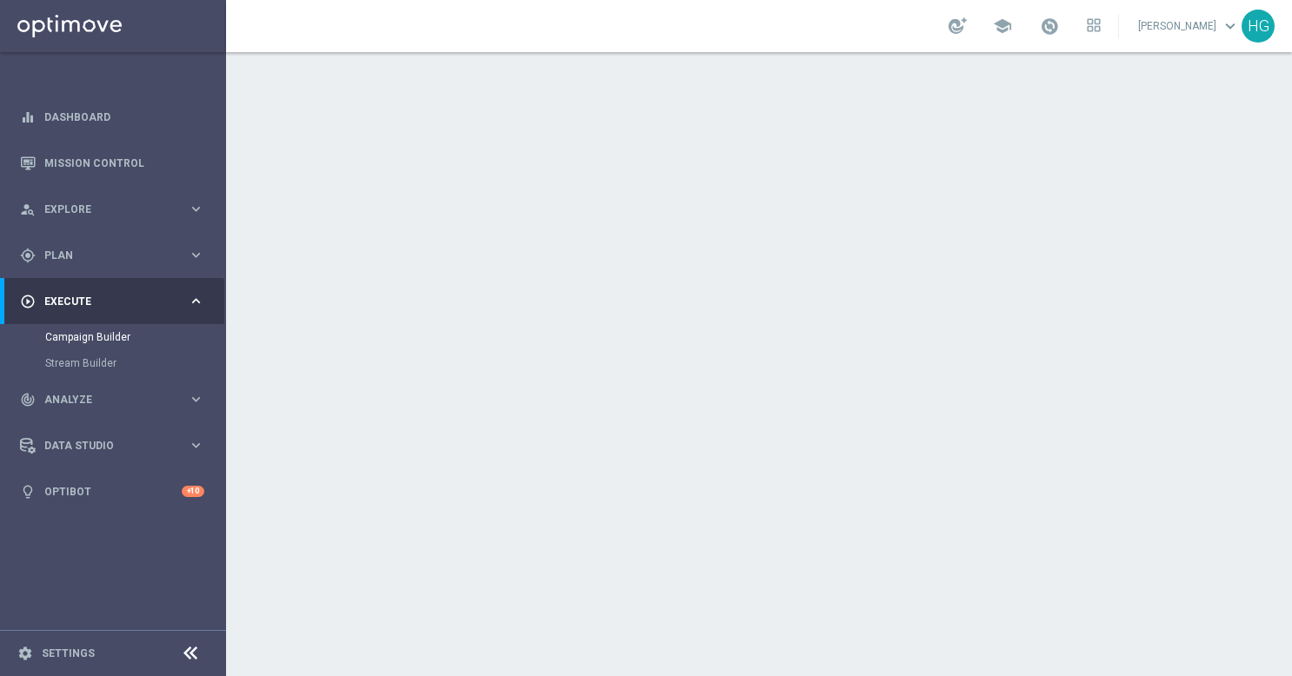
scroll to position [174, 0]
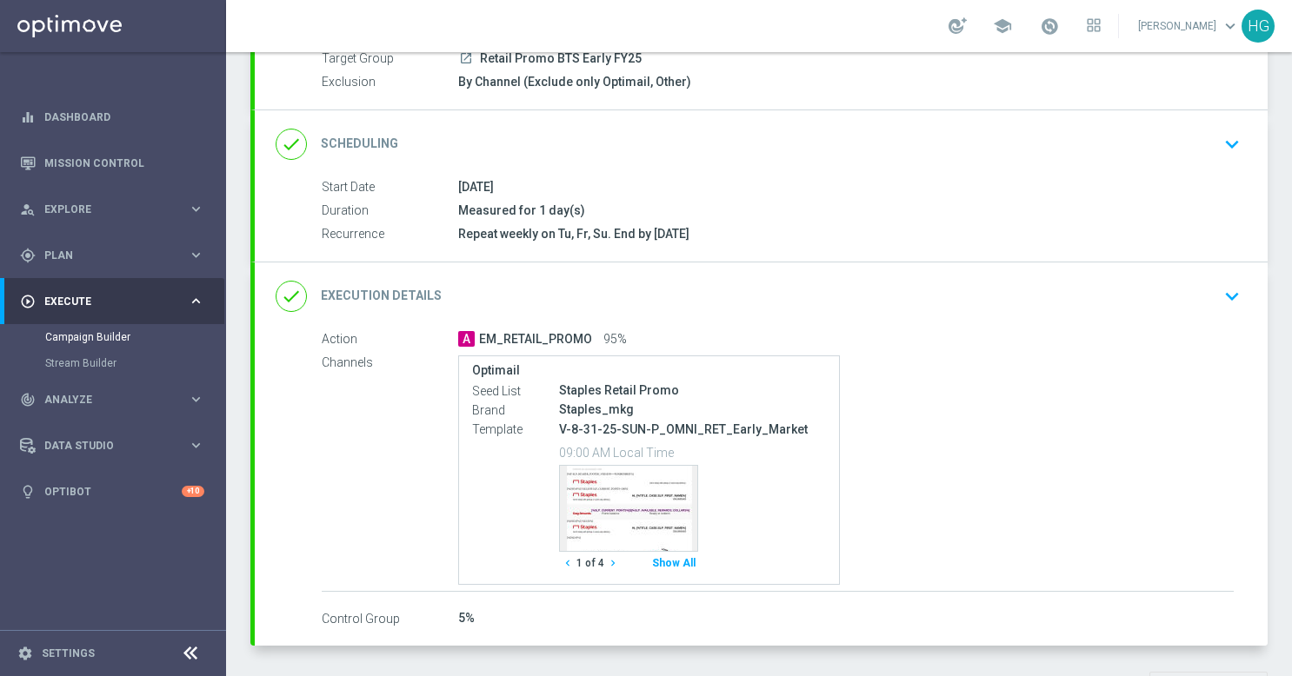
click at [689, 563] on button "Show All" at bounding box center [673, 563] width 49 height 23
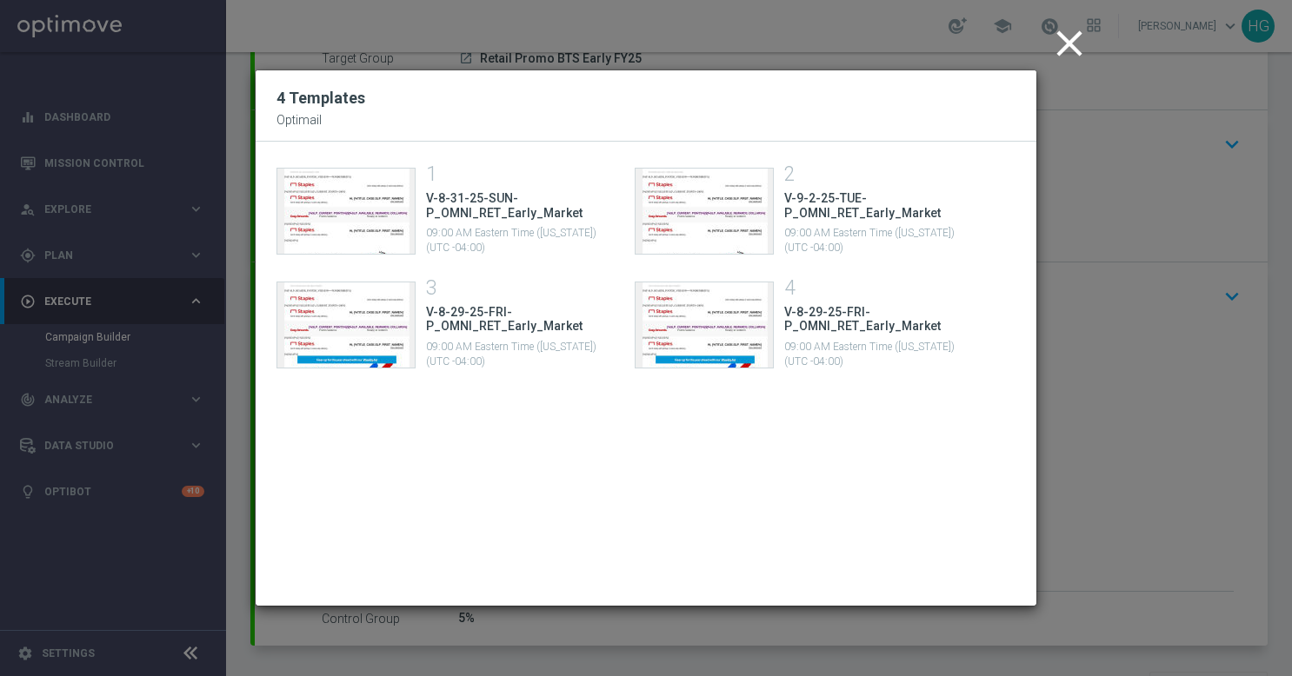
click at [1051, 52] on icon "close" at bounding box center [1069, 43] width 43 height 43
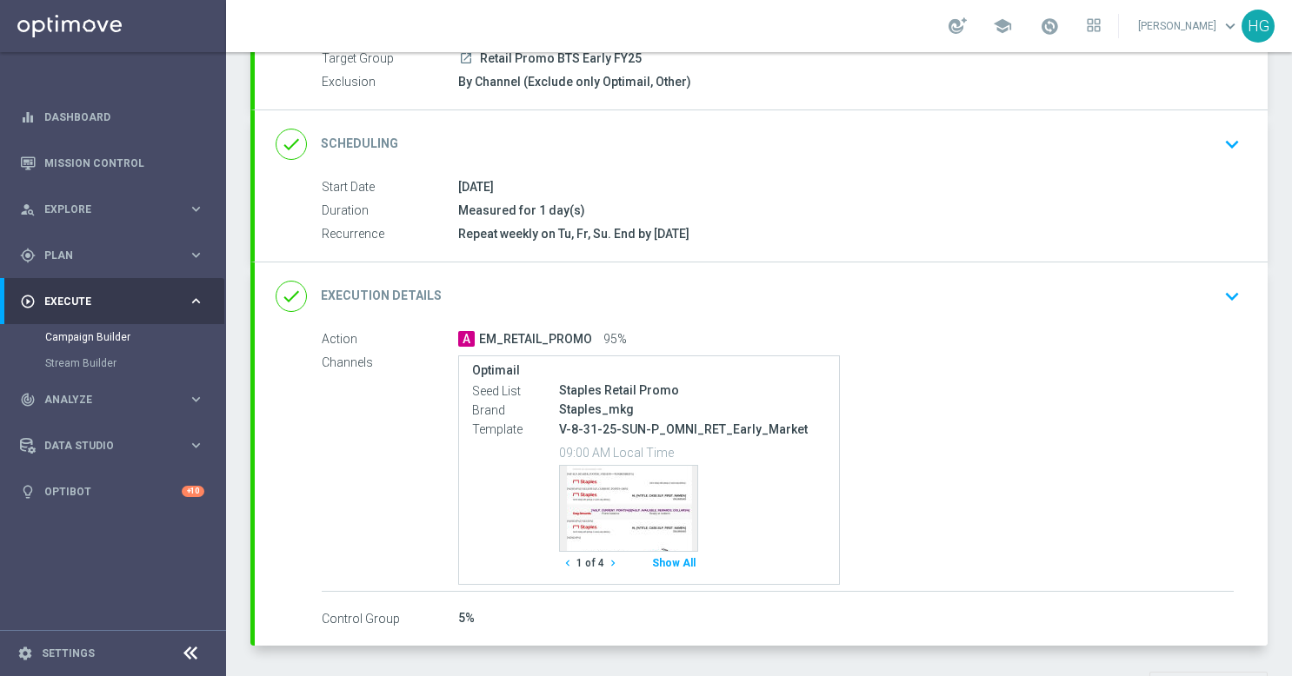
click at [1223, 299] on icon "keyboard_arrow_down" at bounding box center [1232, 296] width 26 height 26
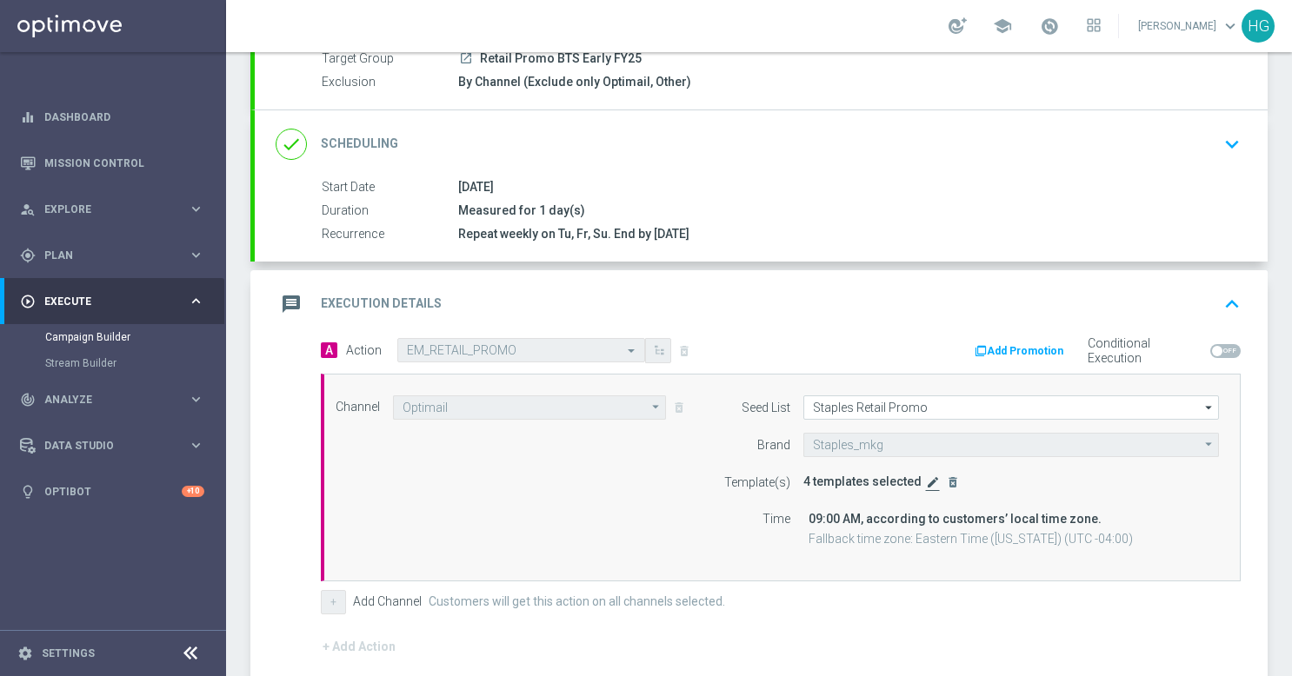
click at [926, 485] on icon "edit" at bounding box center [933, 483] width 14 height 14
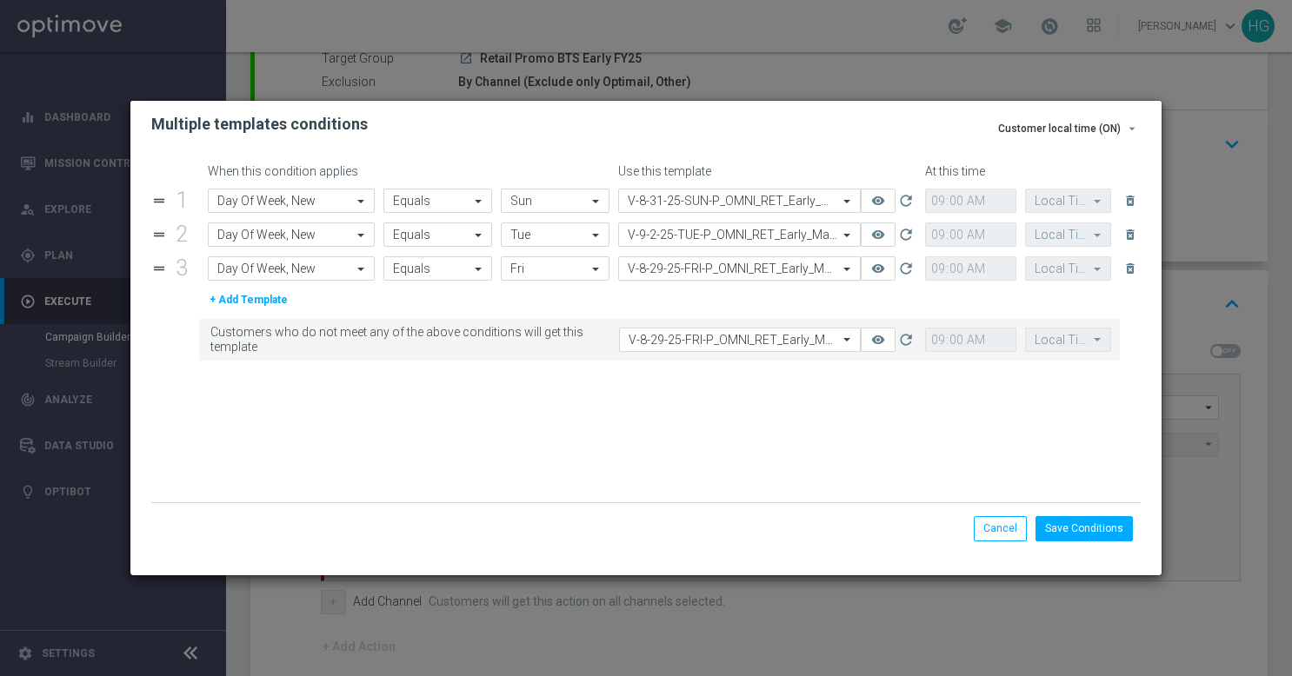
click at [662, 270] on input "text" at bounding box center [722, 269] width 189 height 15
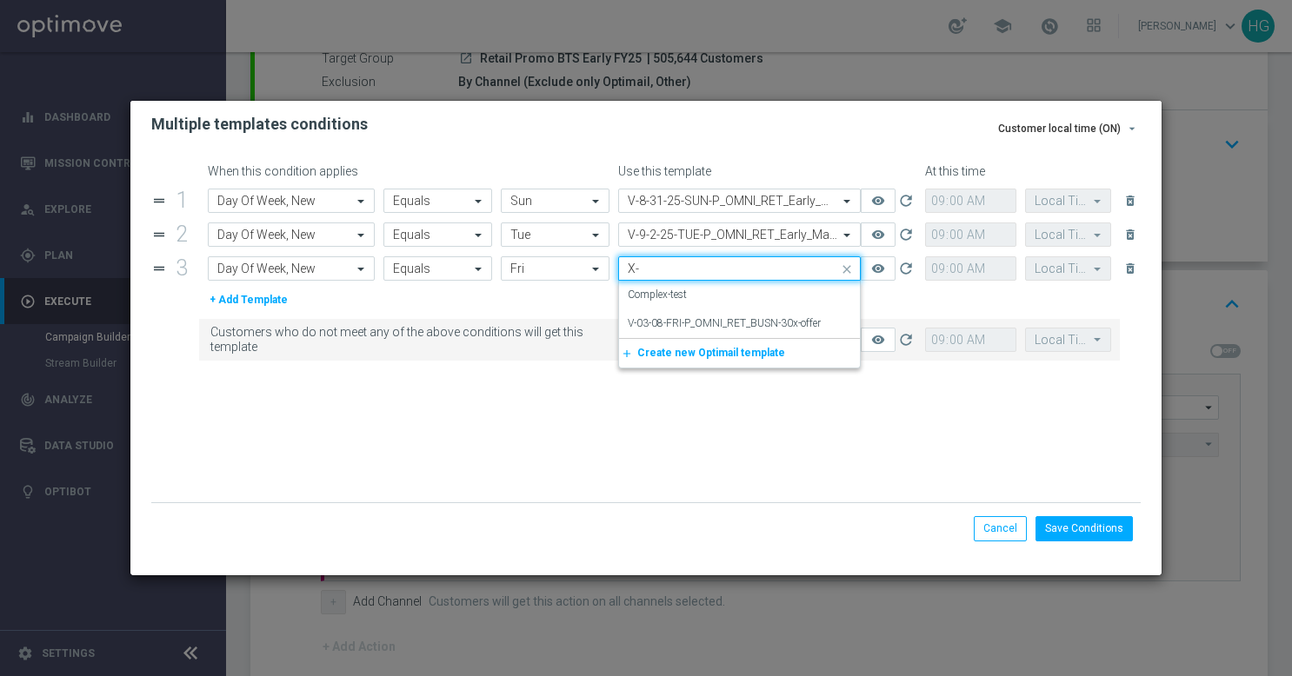
scroll to position [0, 0]
type input "X"
click at [654, 296] on label "V-9-5-25-FRI-P_OMNI_RET_Early_Market" at bounding box center [719, 295] width 183 height 15
type input "V-9-5"
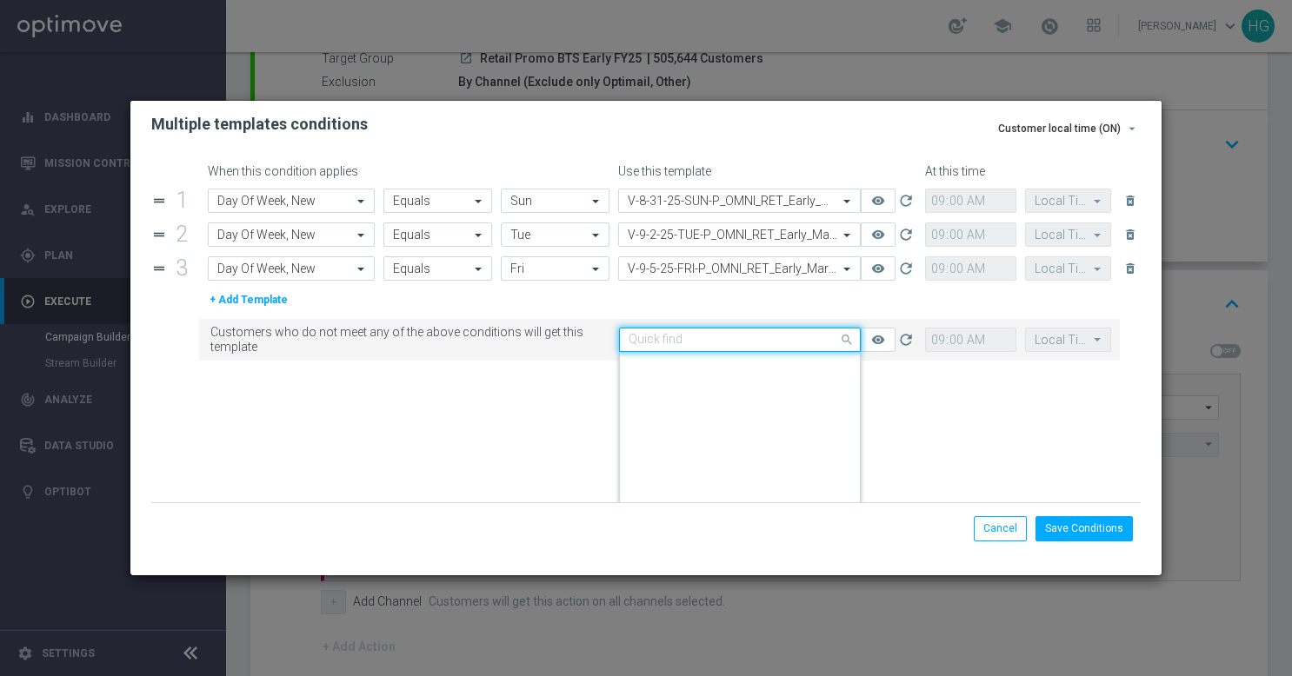
click at [687, 335] on input "text" at bounding box center [723, 340] width 189 height 15
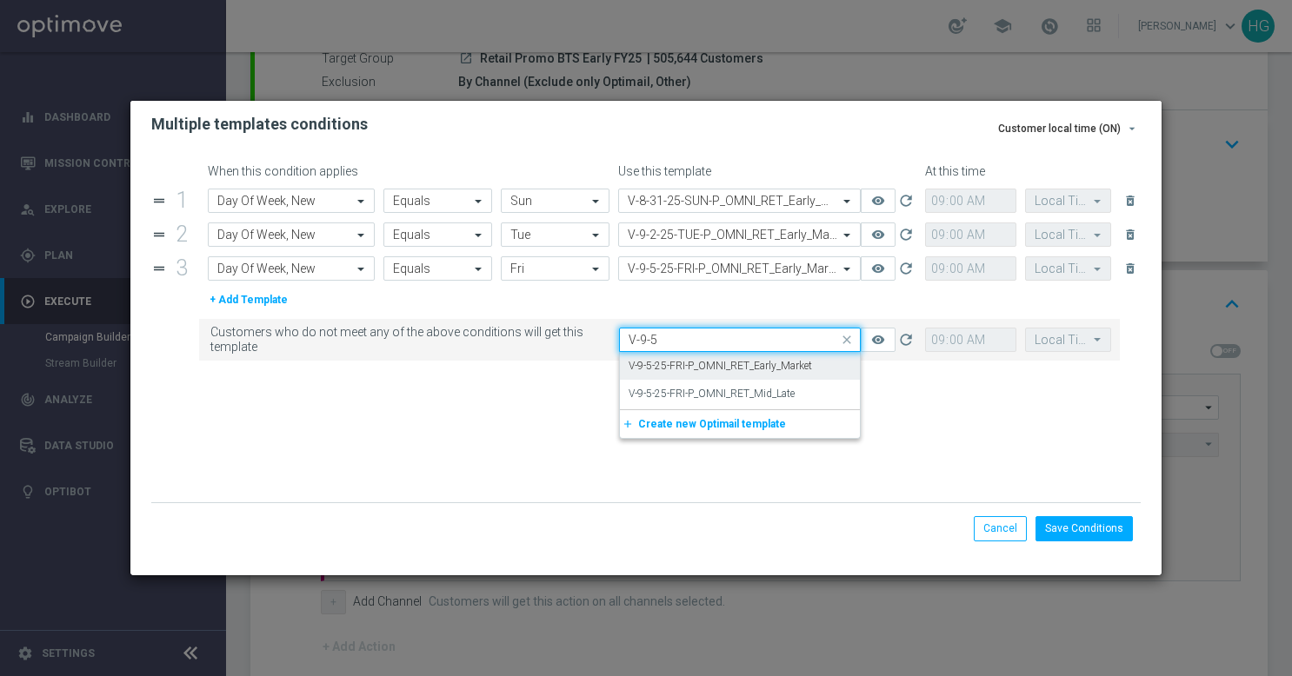
click at [685, 362] on label "V-9-5-25-FRI-P_OMNI_RET_Early_Market" at bounding box center [720, 366] width 183 height 15
type input "V-9-5"
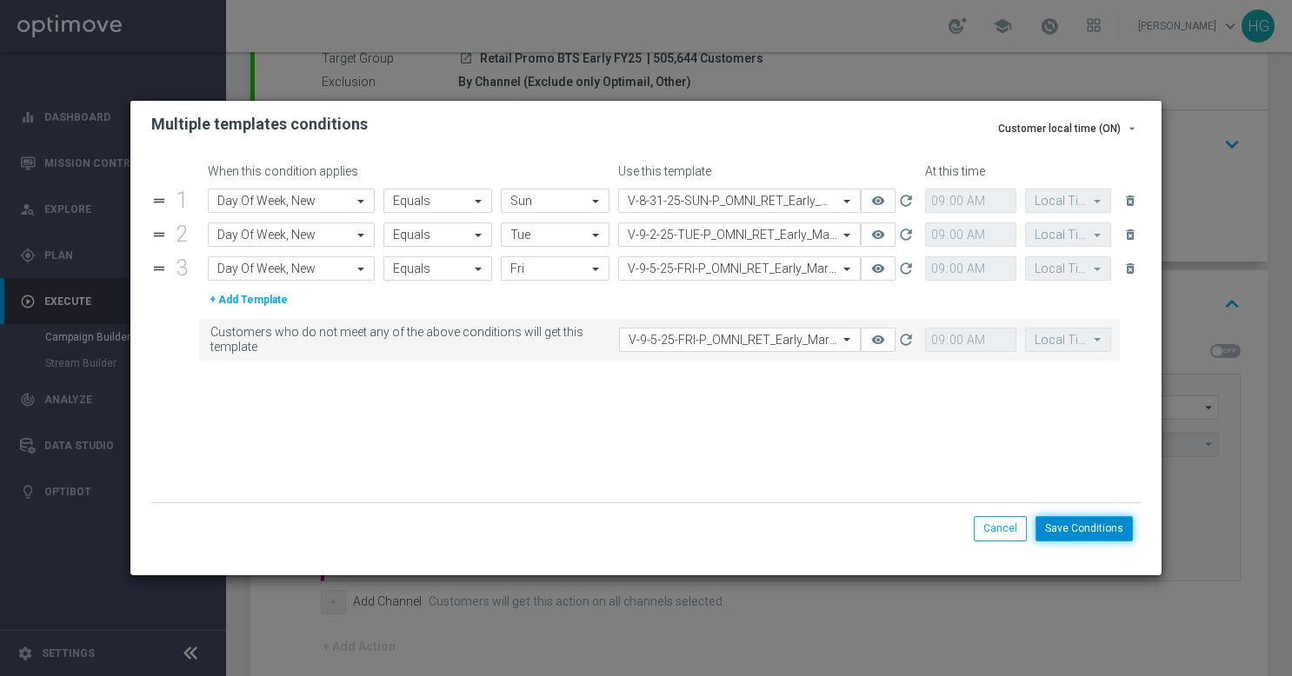
click at [1106, 534] on button "Save Conditions" at bounding box center [1083, 528] width 97 height 24
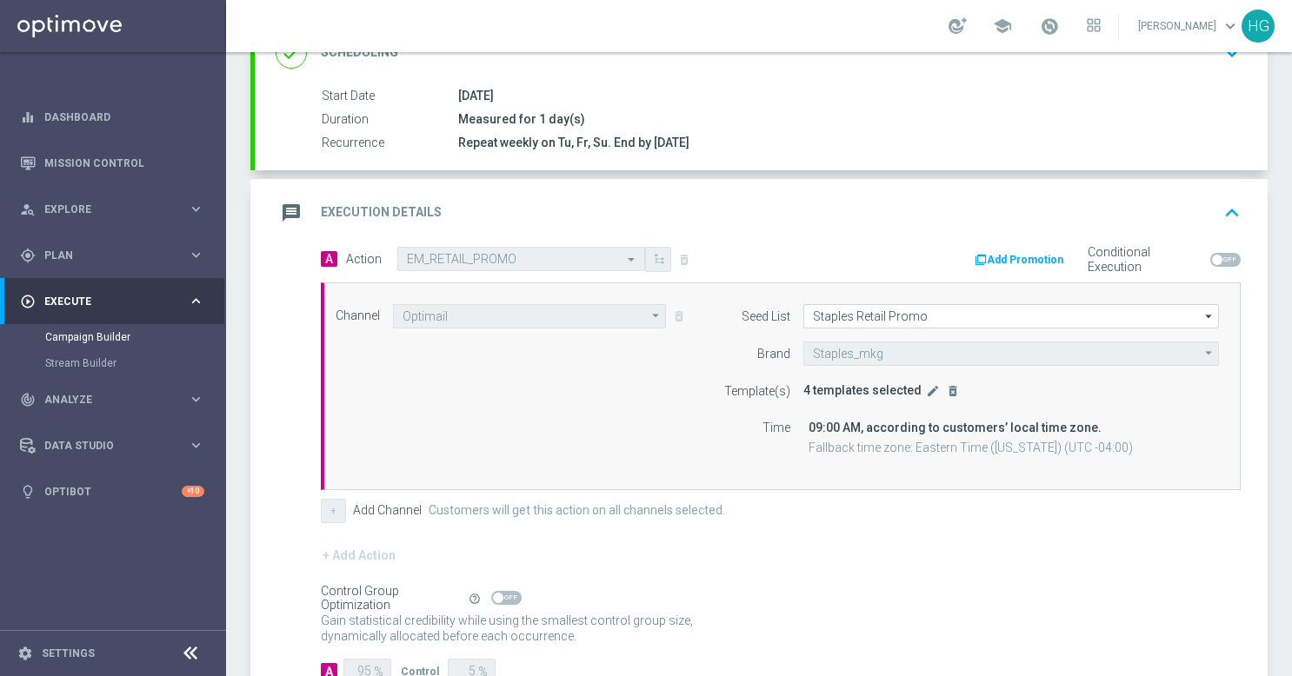
scroll to position [382, 0]
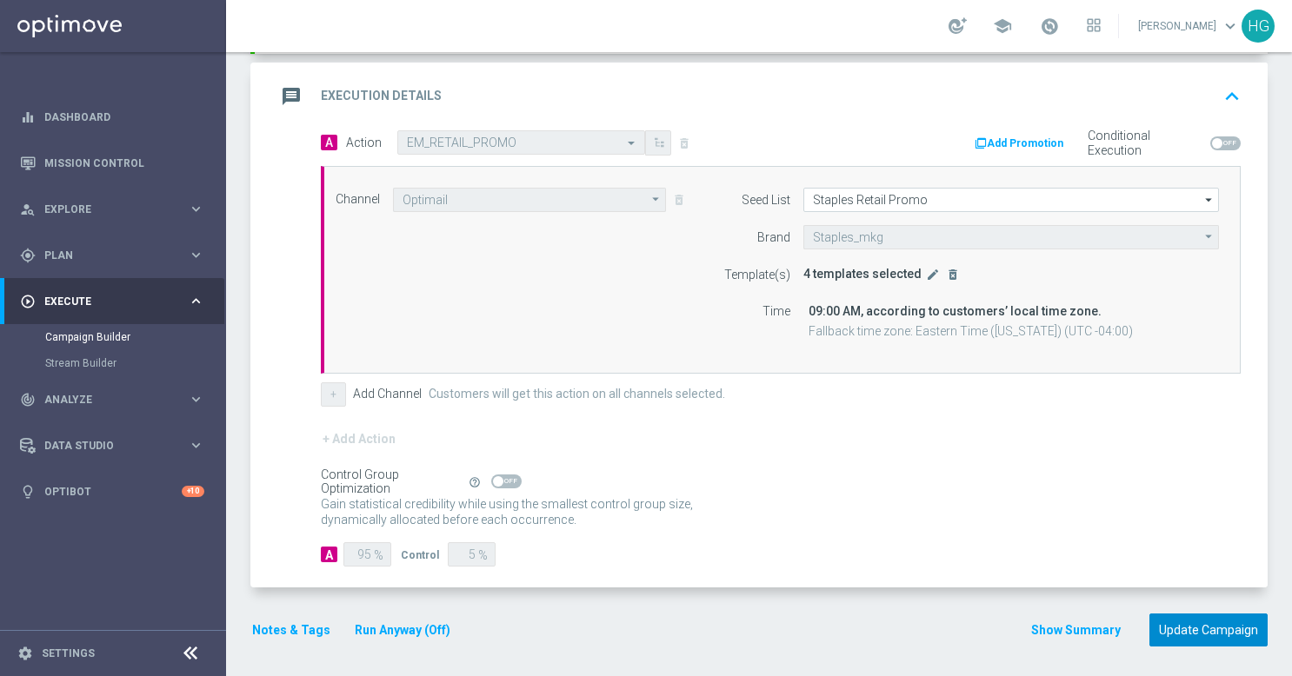
click at [1191, 624] on button "Update Campaign" at bounding box center [1208, 631] width 118 height 34
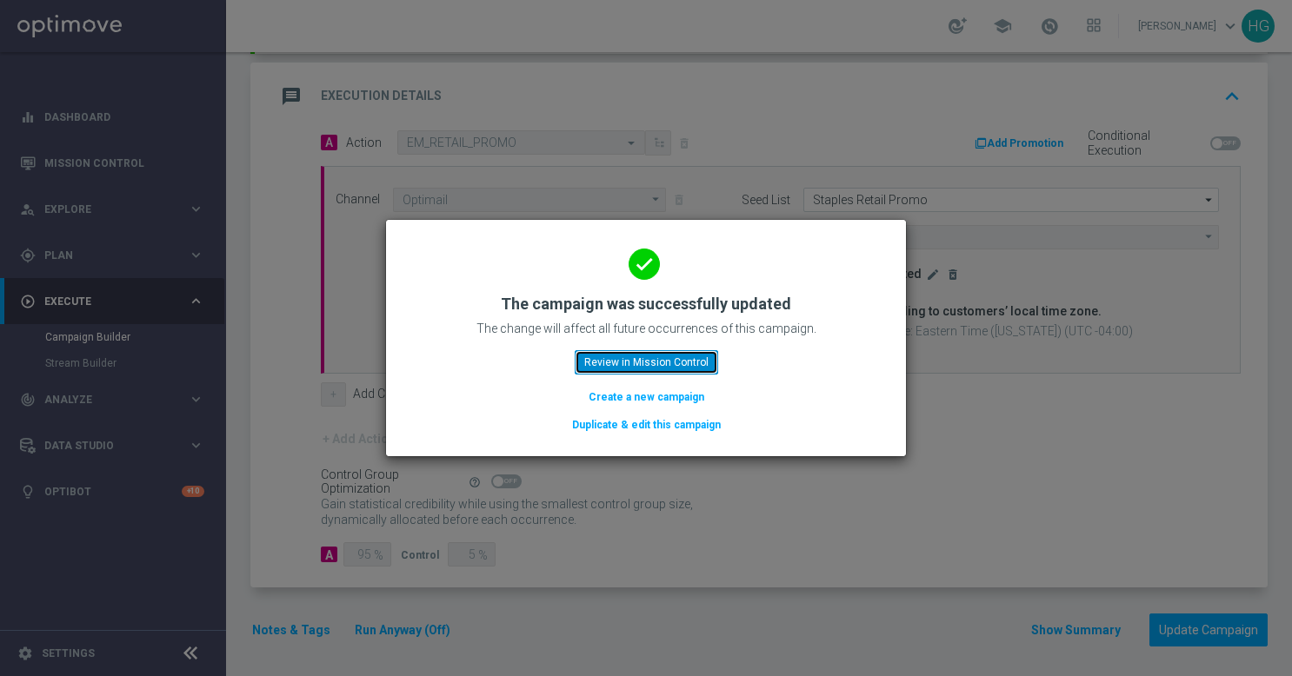
click at [641, 363] on button "Review in Mission Control" at bounding box center [646, 362] width 143 height 24
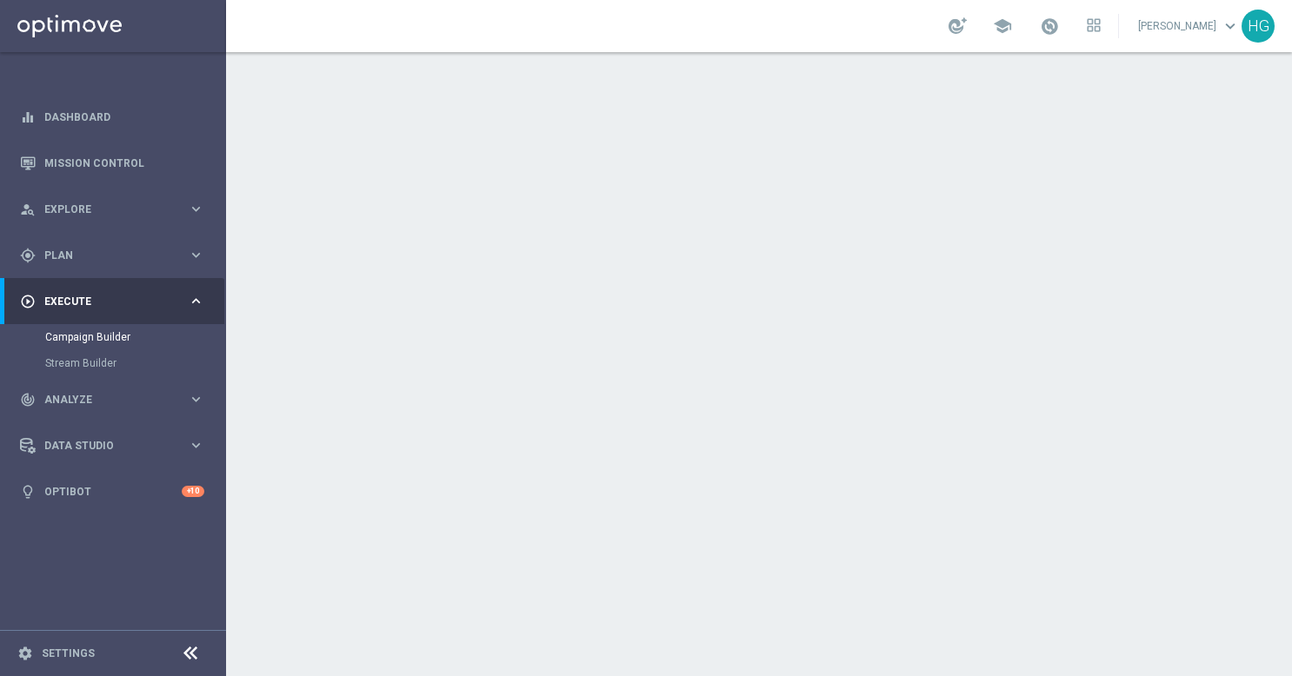
scroll to position [234, 0]
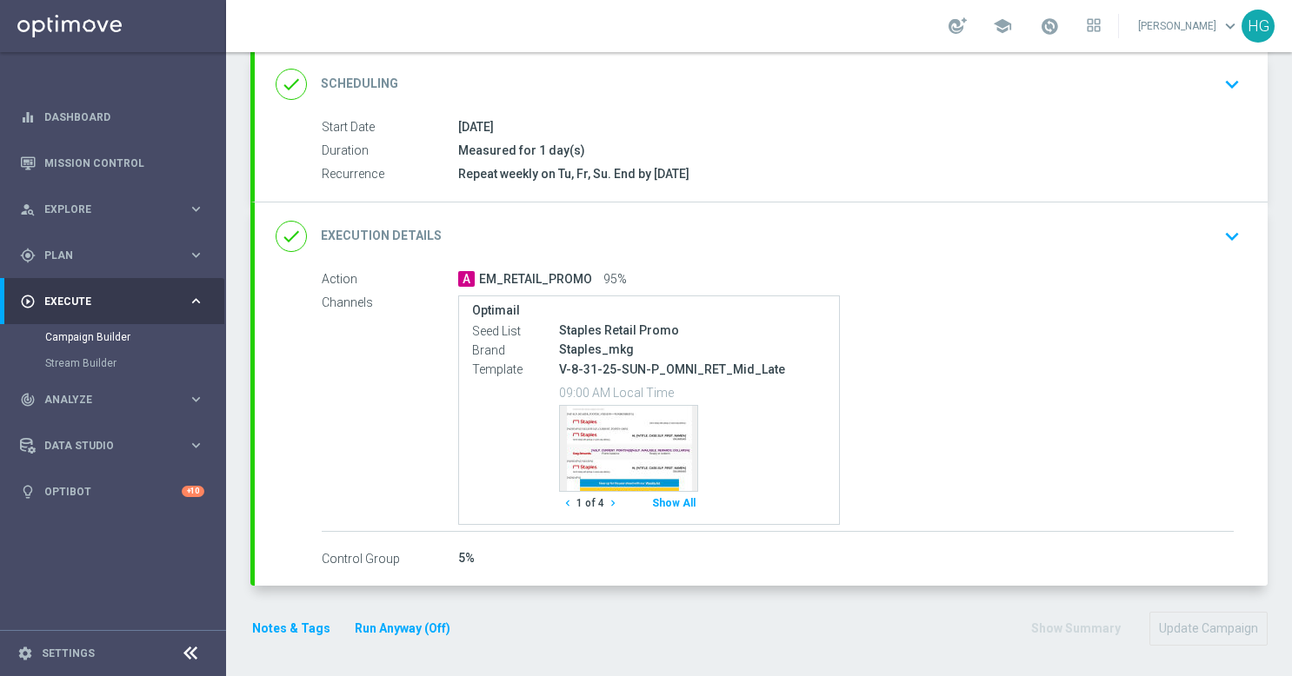
click at [1222, 236] on icon "keyboard_arrow_down" at bounding box center [1232, 236] width 26 height 26
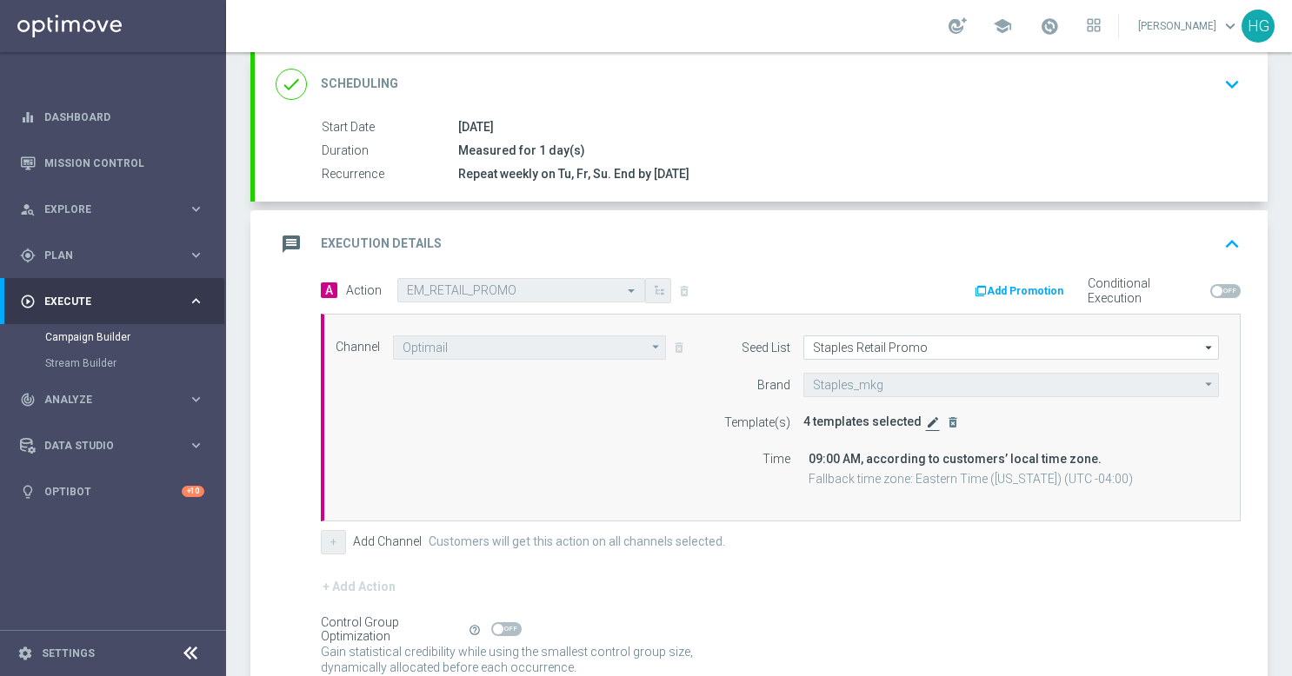
click at [926, 421] on icon "edit" at bounding box center [933, 423] width 14 height 14
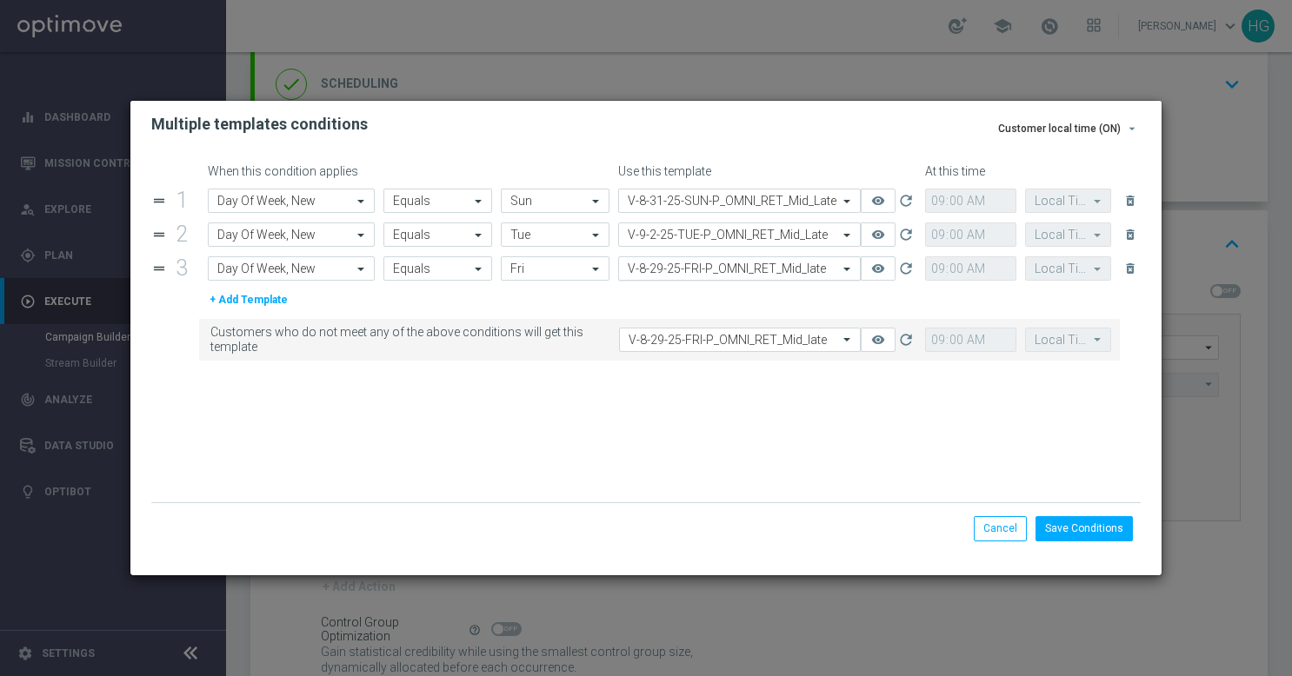
click at [711, 270] on input "text" at bounding box center [722, 269] width 189 height 15
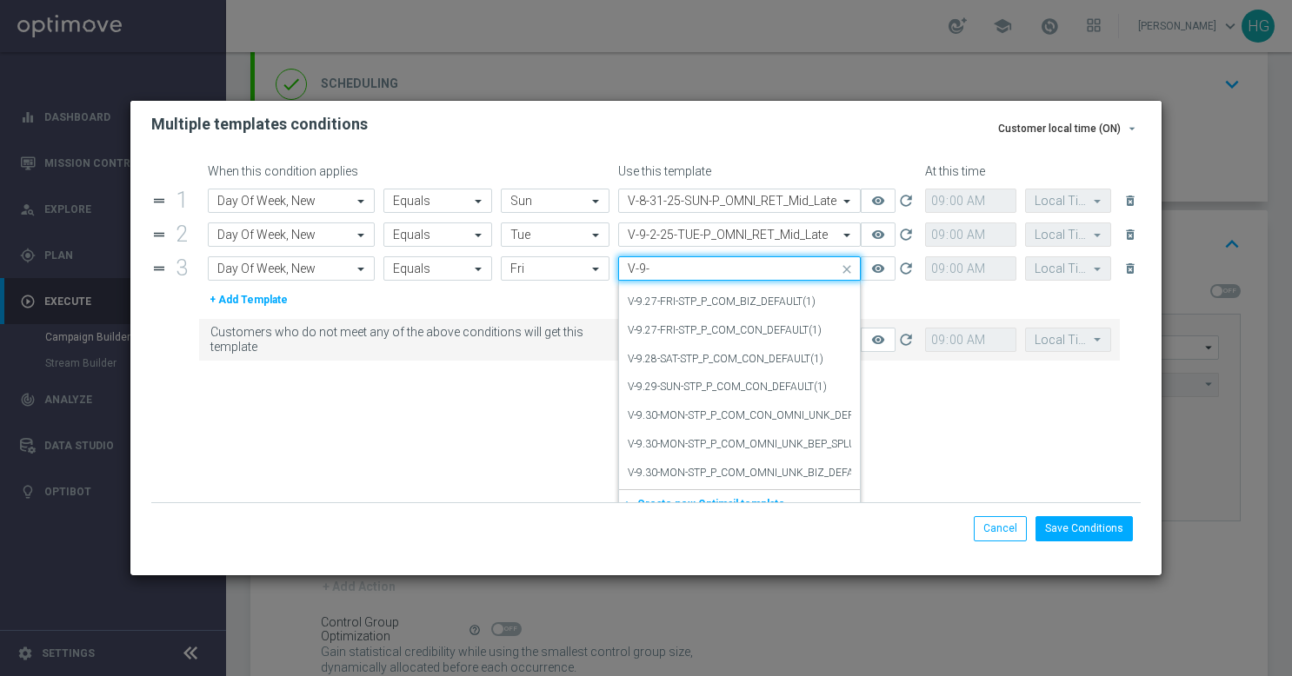
scroll to position [0, 0]
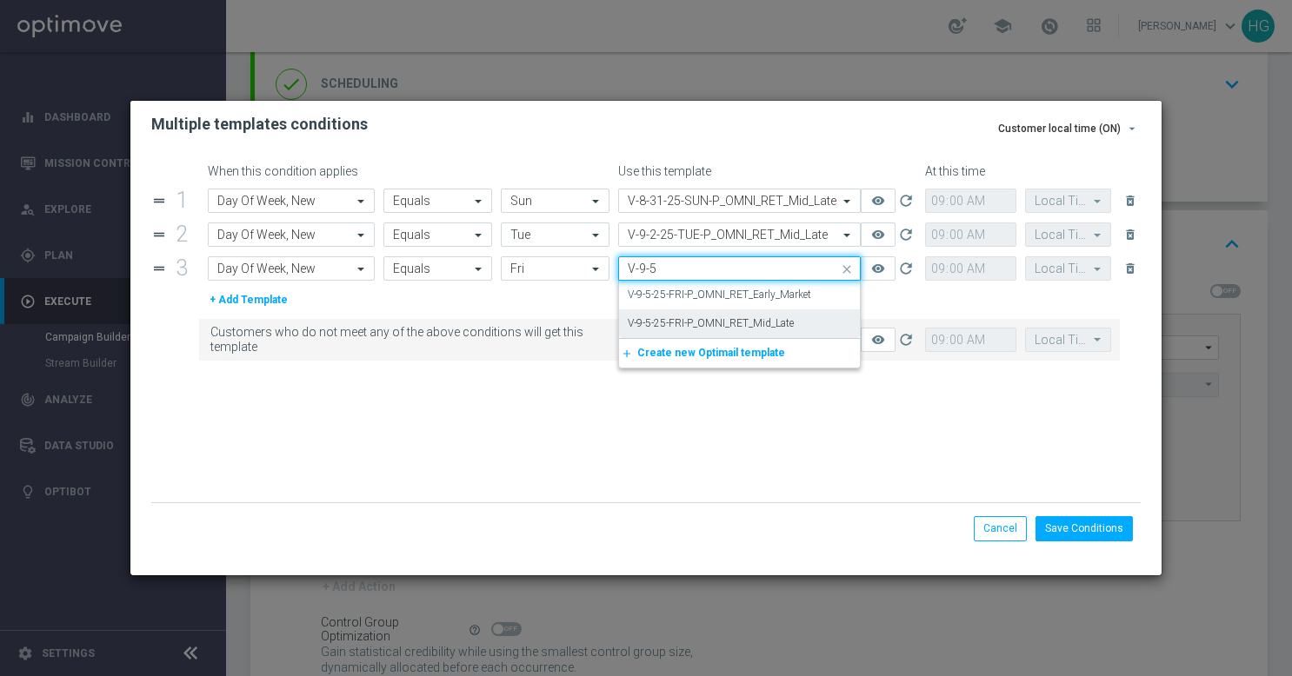
click at [697, 322] on label "V-9-5-25-FRI-P_OMNI_RET_Mid_Late" at bounding box center [711, 323] width 166 height 15
type input "V-9-5"
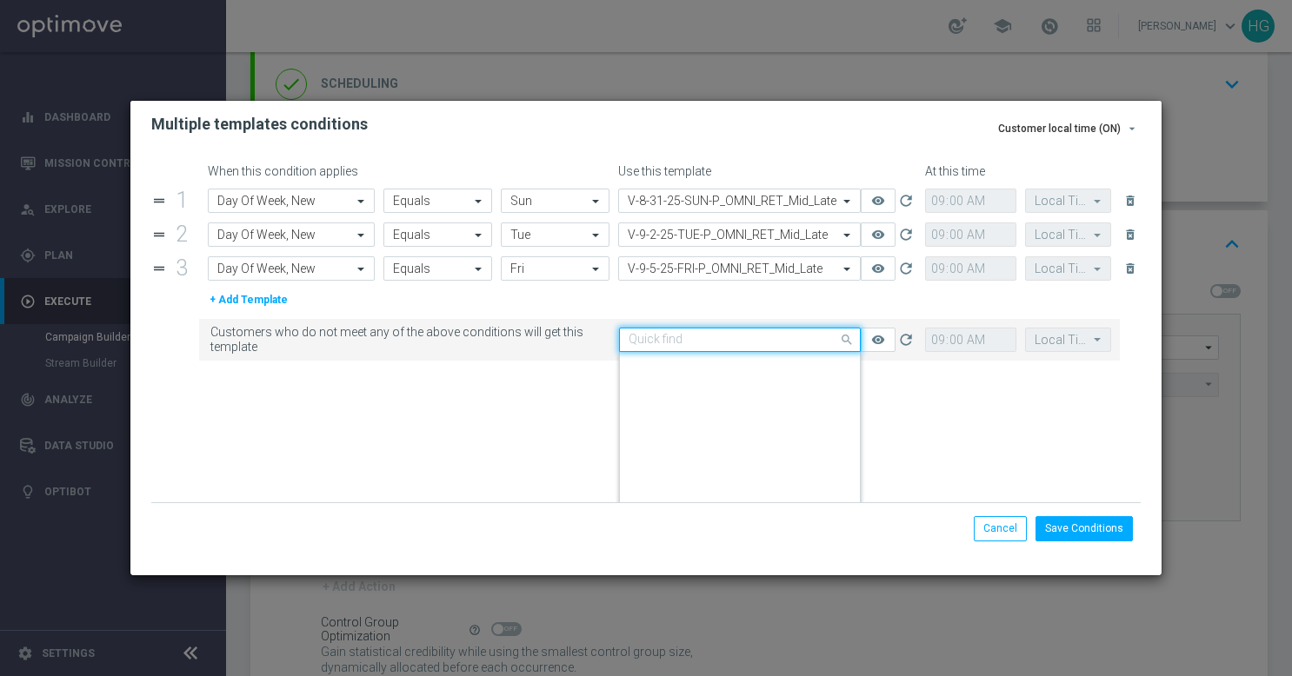
click at [696, 340] on input "text" at bounding box center [723, 340] width 189 height 15
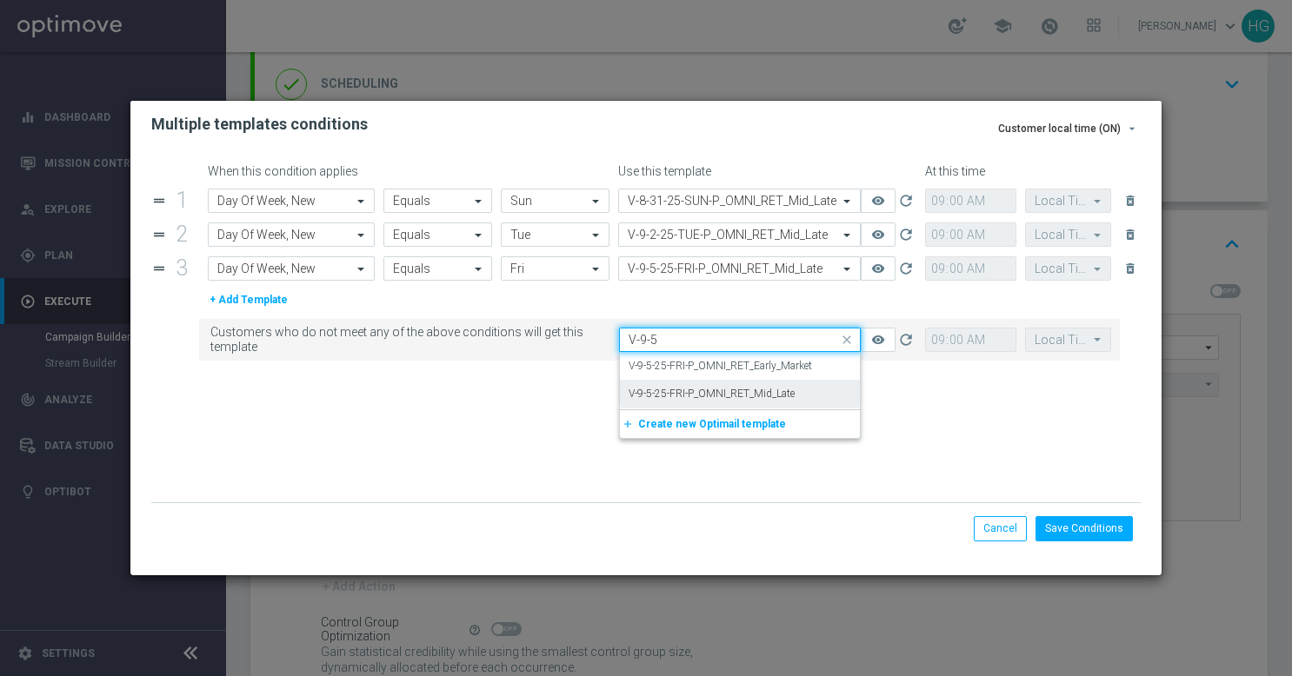
click at [690, 389] on label "V-9-5-25-FRI-P_OMNI_RET_Mid_Late" at bounding box center [712, 394] width 166 height 15
type input "V-9-5"
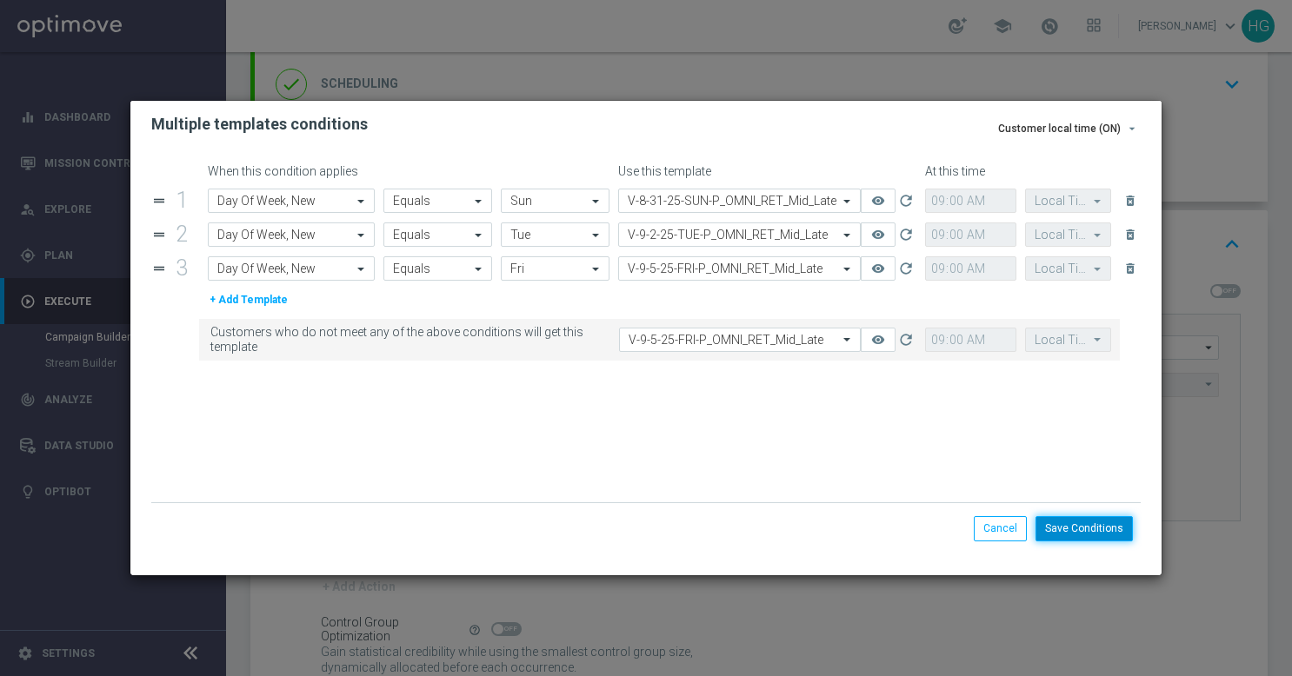
click at [1101, 532] on button "Save Conditions" at bounding box center [1083, 528] width 97 height 24
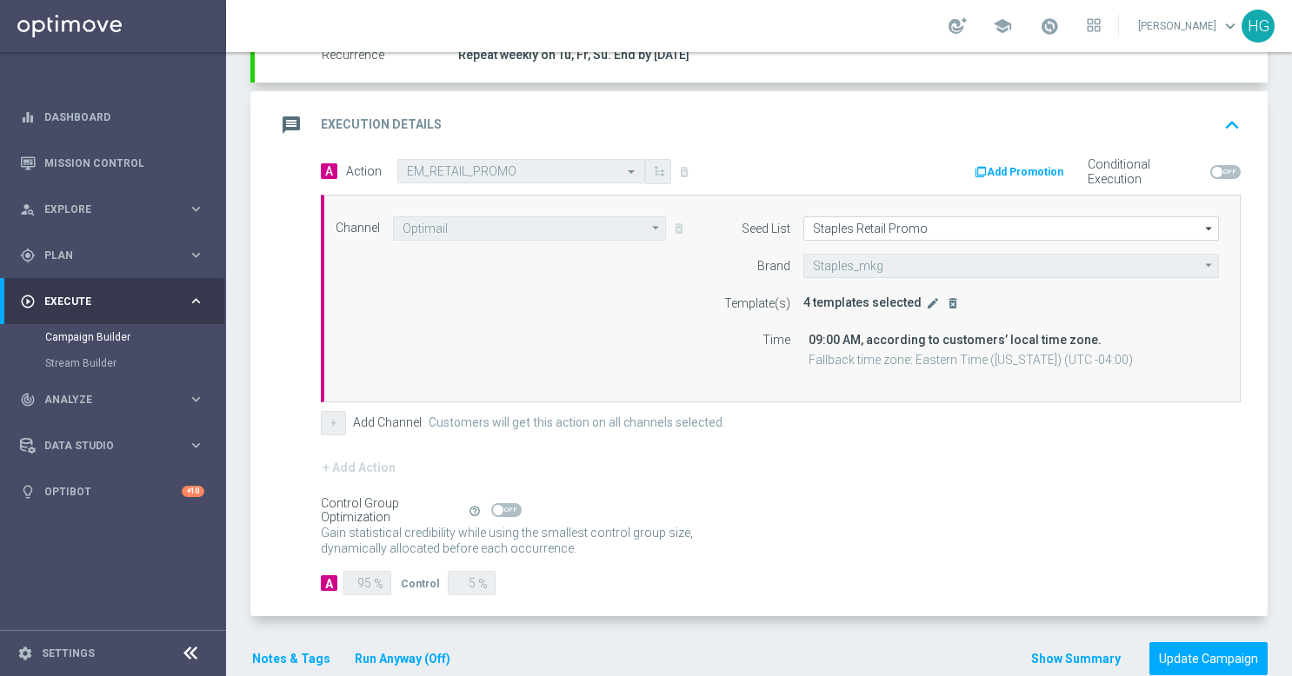
scroll to position [382, 0]
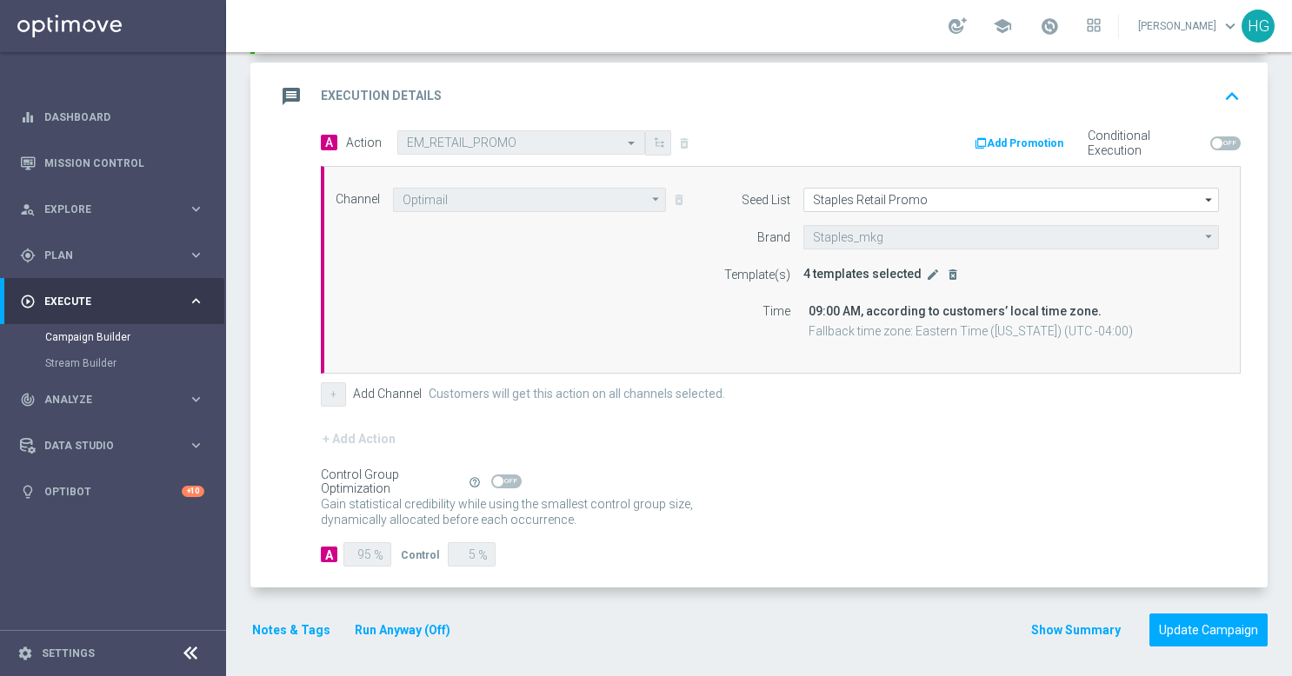
click at [1189, 650] on div "done Target Group keyboard_arrow_down Target Group launch Retail Promo BTS Mid/…" at bounding box center [758, 219] width 1017 height 891
click at [1198, 629] on button "Update Campaign" at bounding box center [1208, 631] width 118 height 34
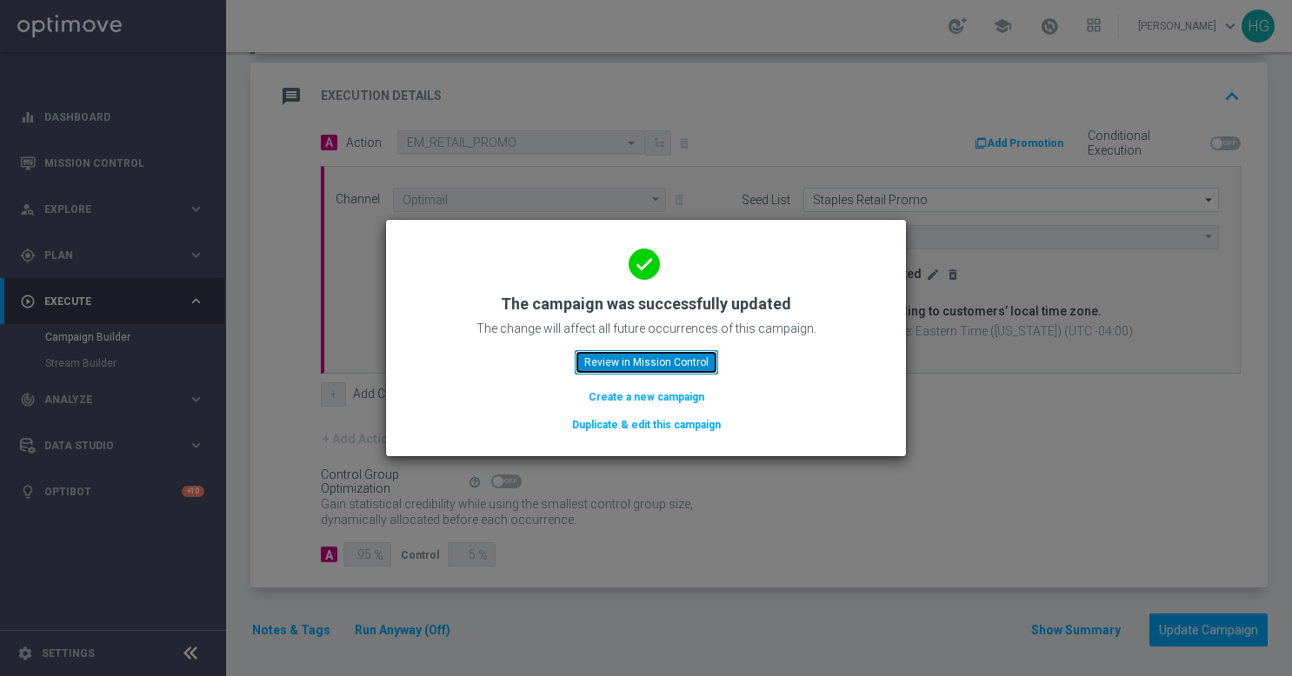
click at [642, 362] on button "Review in Mission Control" at bounding box center [646, 362] width 143 height 24
